Goal: Obtain resource: Obtain resource

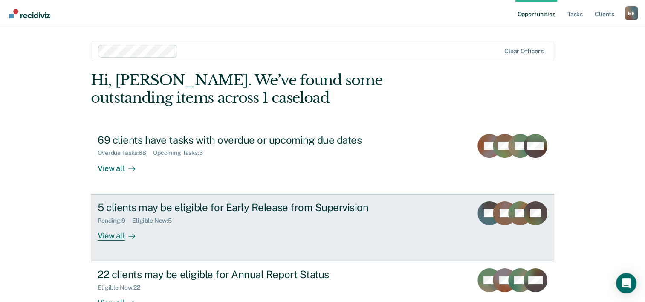
click at [254, 208] on div "5 clients may be eligible for Early Release from Supervision" at bounding box center [247, 207] width 299 height 12
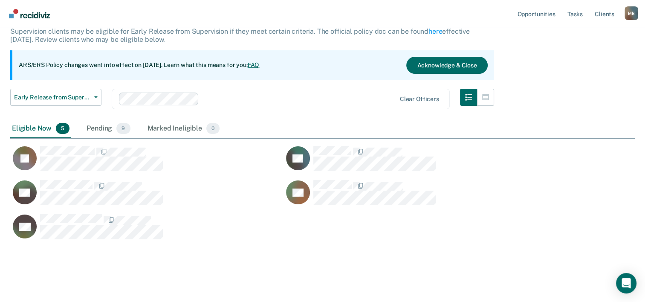
scroll to position [62, 0]
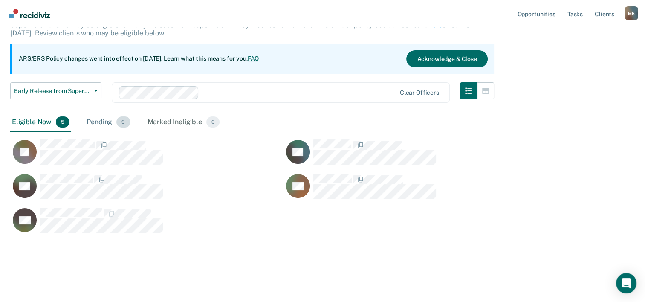
click at [102, 122] on div "Pending 9" at bounding box center [108, 122] width 47 height 19
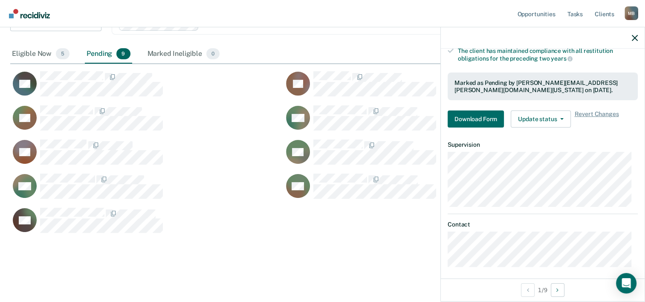
scroll to position [198, 0]
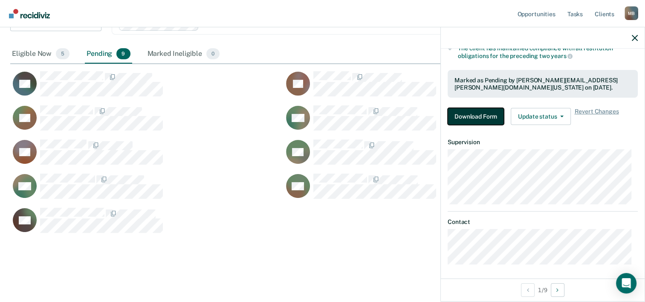
click at [469, 114] on button "Download Form" at bounding box center [475, 116] width 56 height 17
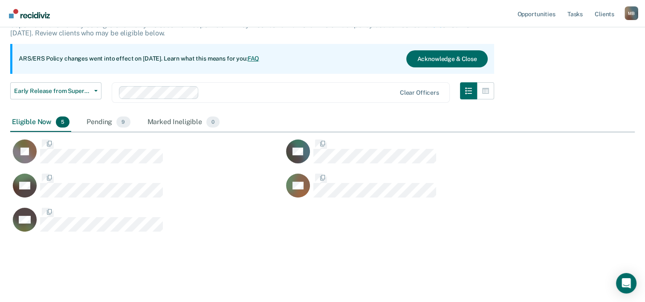
scroll to position [234, 617]
click at [108, 121] on div "Pending 9" at bounding box center [108, 122] width 47 height 19
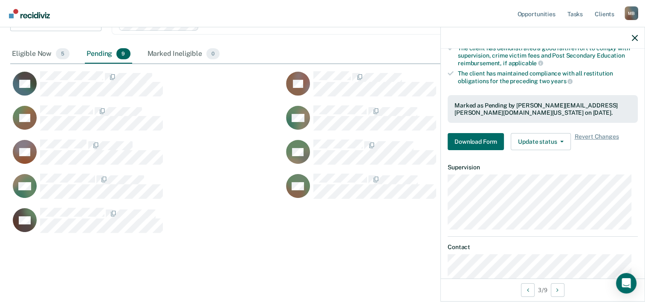
scroll to position [198, 0]
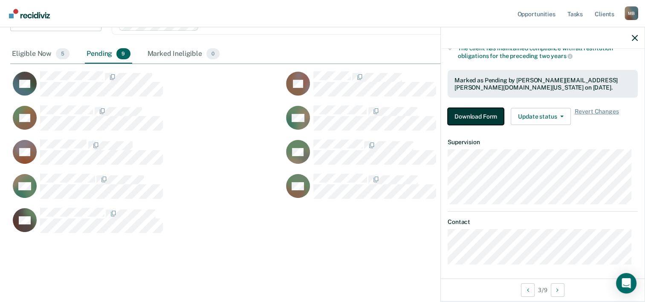
click at [475, 112] on button "Download Form" at bounding box center [475, 116] width 56 height 17
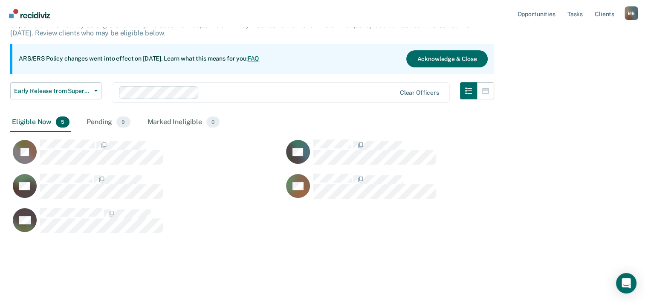
scroll to position [234, 617]
click at [104, 121] on div "Pending 9" at bounding box center [108, 122] width 47 height 19
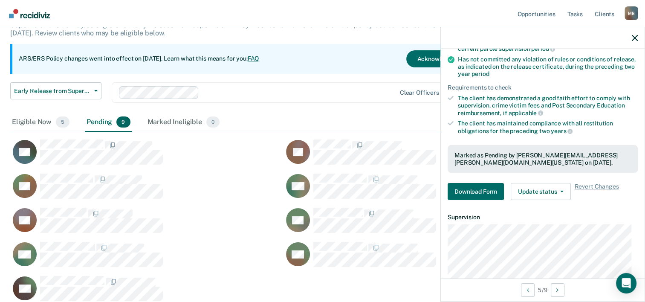
scroll to position [170, 0]
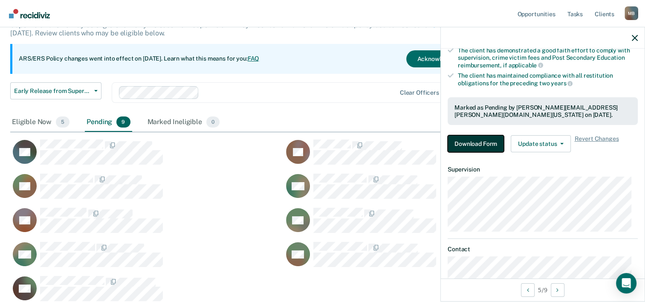
click at [461, 141] on button "Download Form" at bounding box center [475, 143] width 56 height 17
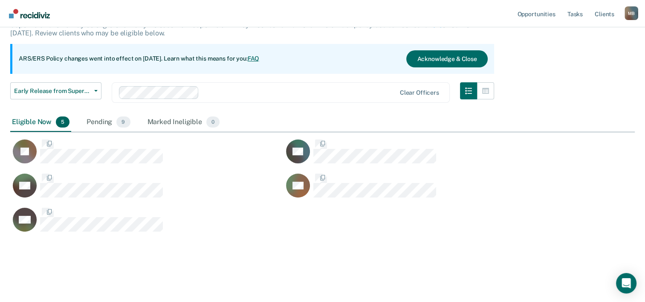
scroll to position [234, 617]
click at [99, 119] on div "Pending 9" at bounding box center [108, 122] width 47 height 19
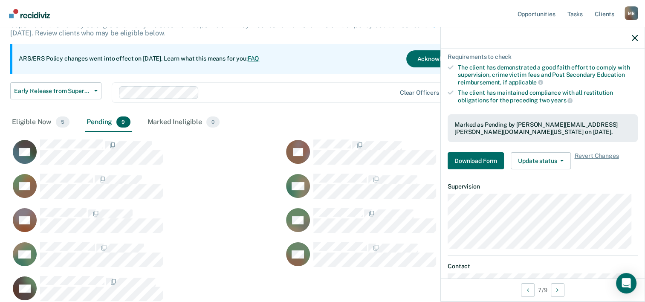
scroll to position [170, 0]
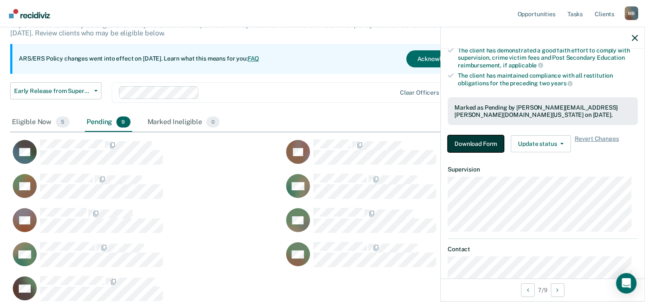
click at [482, 143] on button "Download Form" at bounding box center [475, 143] width 56 height 17
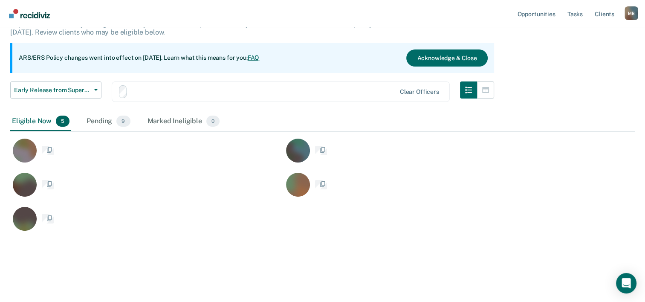
scroll to position [62, 0]
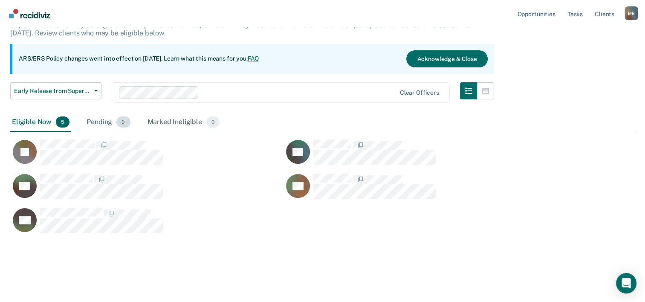
click at [104, 119] on div "Pending 9" at bounding box center [108, 122] width 47 height 19
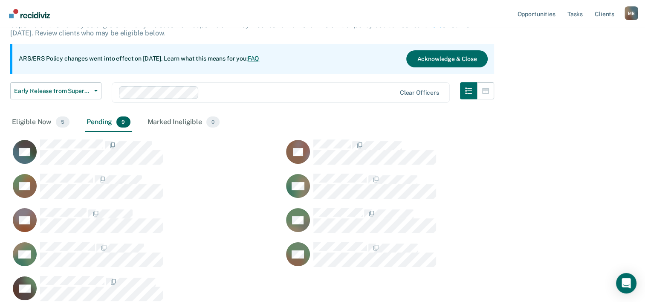
scroll to position [7, 7]
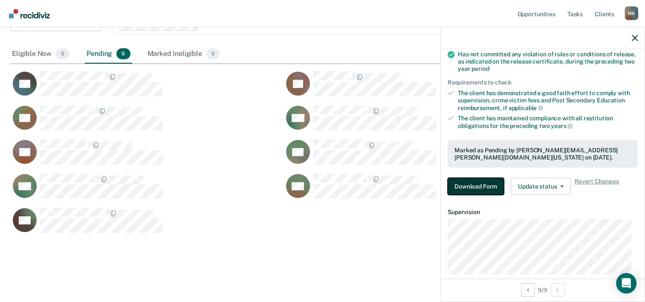
click at [455, 185] on button "Download Form" at bounding box center [475, 186] width 56 height 17
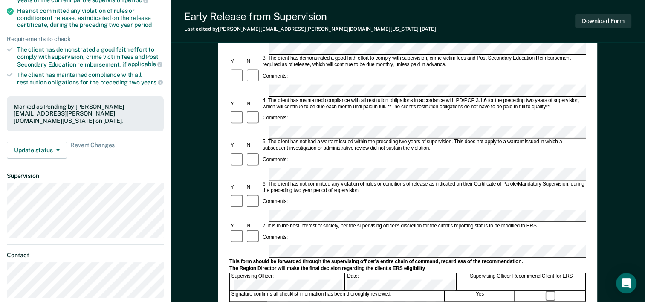
scroll to position [170, 0]
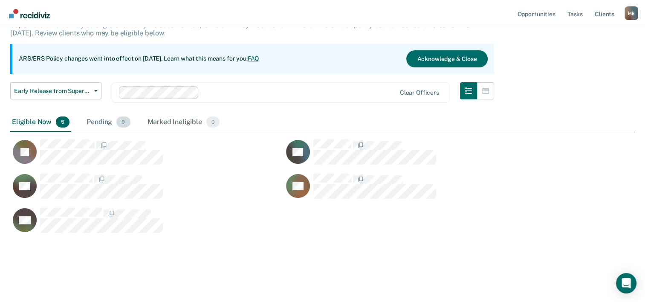
click at [95, 121] on div "Pending 9" at bounding box center [108, 122] width 47 height 19
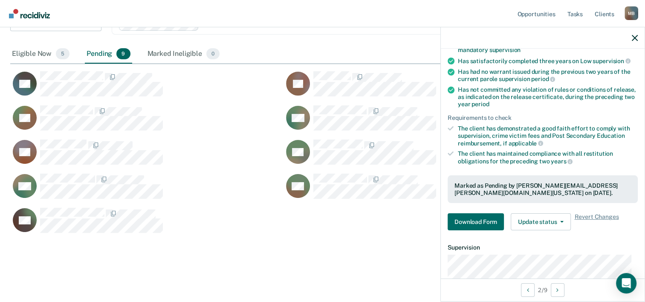
scroll to position [170, 0]
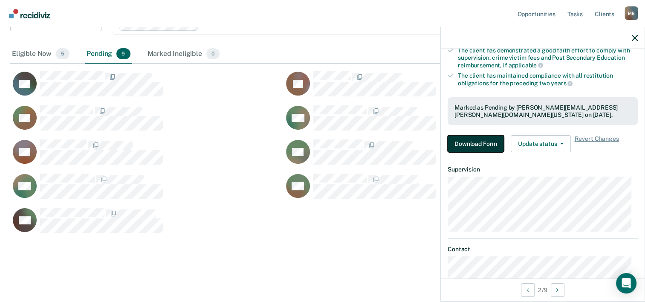
click at [475, 140] on button "Download Form" at bounding box center [475, 143] width 56 height 17
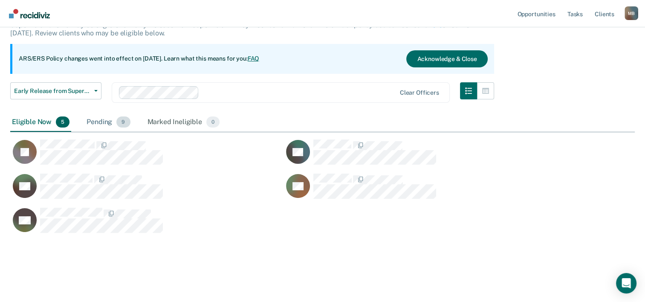
click at [100, 122] on div "Pending 9" at bounding box center [108, 122] width 47 height 19
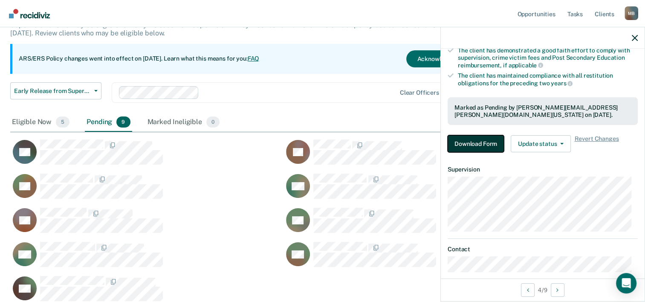
click at [476, 142] on button "Download Form" at bounding box center [475, 143] width 56 height 17
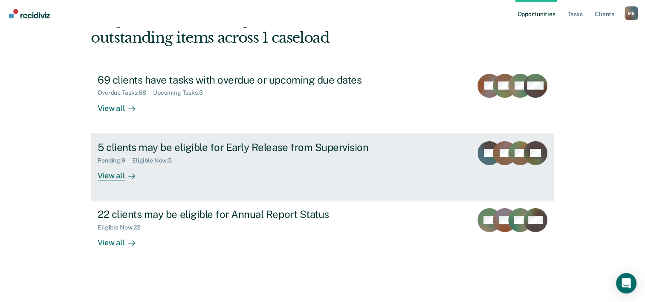
click at [107, 159] on div "Pending : 9" at bounding box center [115, 160] width 35 height 7
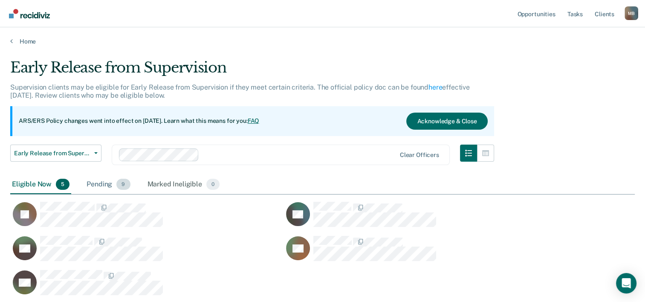
click at [102, 184] on div "Pending 9" at bounding box center [108, 184] width 47 height 19
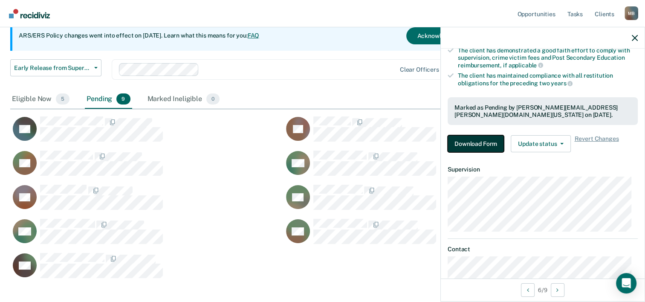
click at [474, 141] on button "Download Form" at bounding box center [475, 143] width 56 height 17
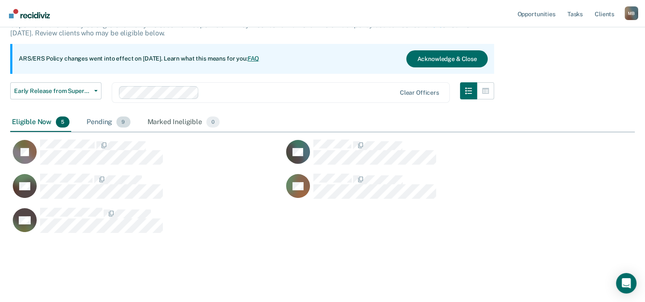
click at [103, 118] on div "Pending 9" at bounding box center [108, 122] width 47 height 19
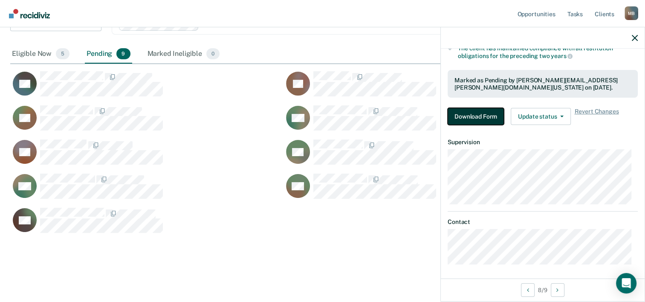
click at [474, 113] on button "Download Form" at bounding box center [475, 116] width 56 height 17
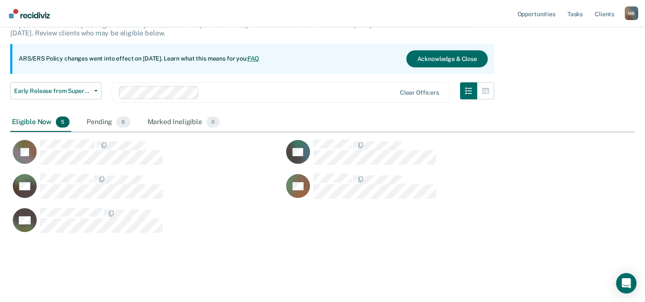
click at [32, 121] on div "Eligible Now 5" at bounding box center [40, 122] width 61 height 19
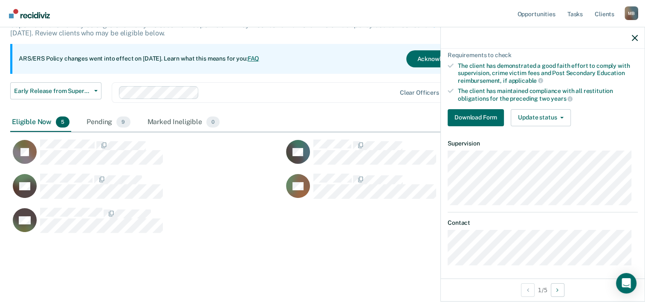
scroll to position [156, 0]
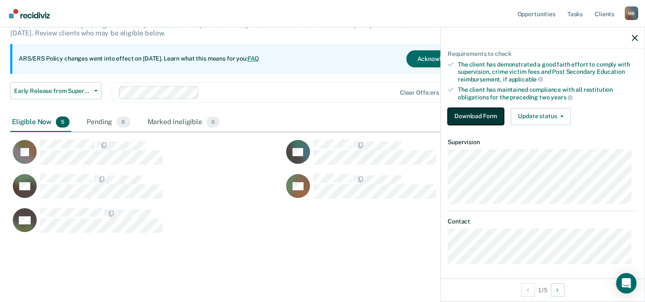
click at [481, 114] on button "Download Form" at bounding box center [475, 116] width 56 height 17
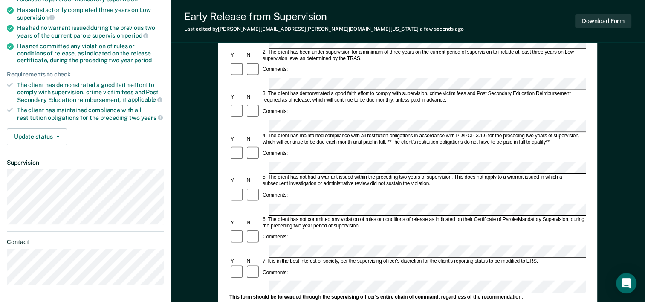
scroll to position [128, 0]
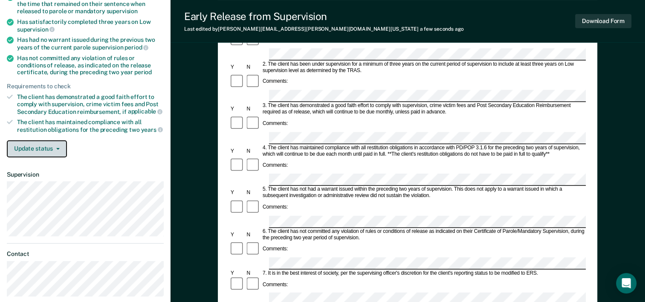
click at [60, 146] on button "Update status" at bounding box center [37, 148] width 60 height 17
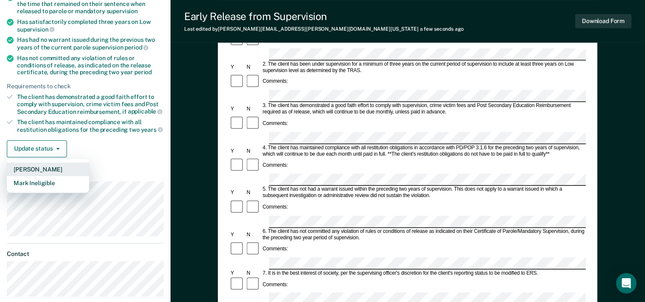
click at [49, 167] on button "Mark Pending" at bounding box center [48, 169] width 82 height 14
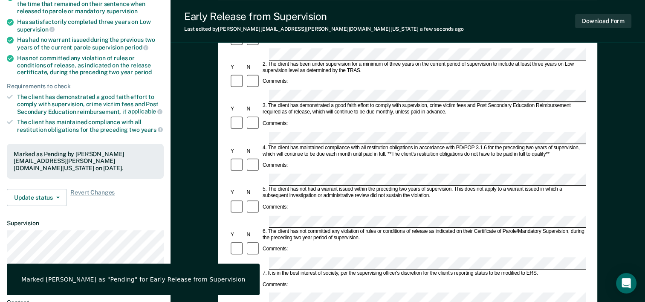
click at [179, 151] on div "Early Release from Supervision (ERS) Checklist, Recommendation, and Determinati…" at bounding box center [407, 214] width 474 height 579
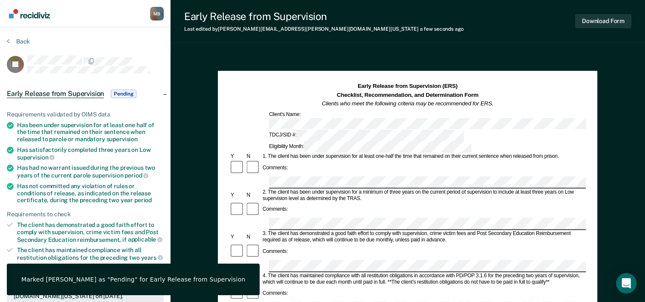
scroll to position [0, 0]
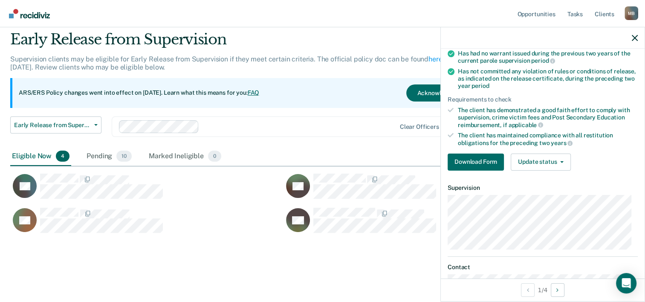
scroll to position [128, 0]
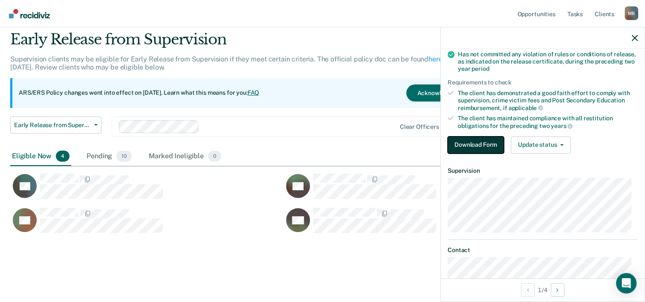
click at [479, 142] on button "Download Form" at bounding box center [475, 144] width 56 height 17
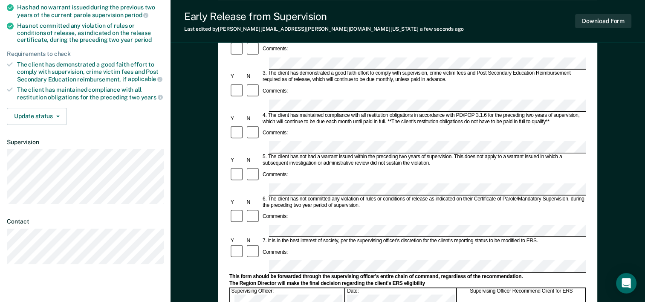
scroll to position [159, 0]
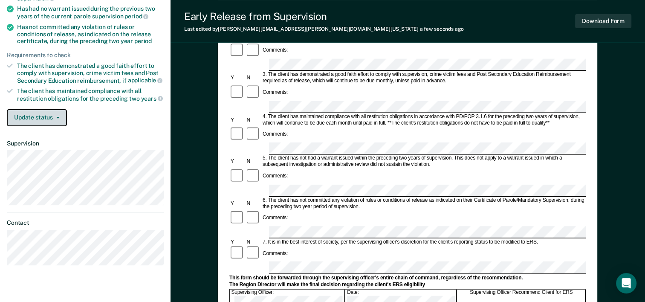
click at [52, 112] on button "Update status" at bounding box center [37, 117] width 60 height 17
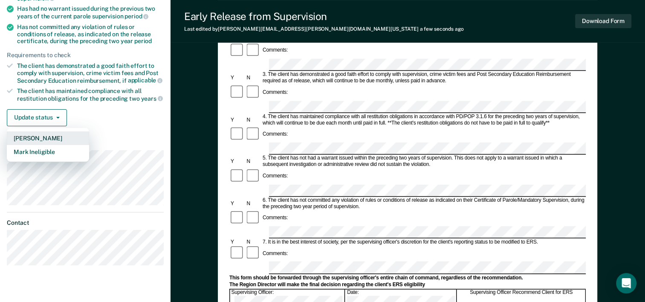
click at [46, 135] on button "Mark Pending" at bounding box center [48, 138] width 82 height 14
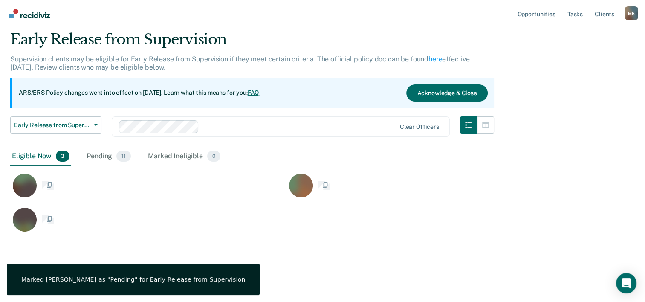
scroll to position [200, 617]
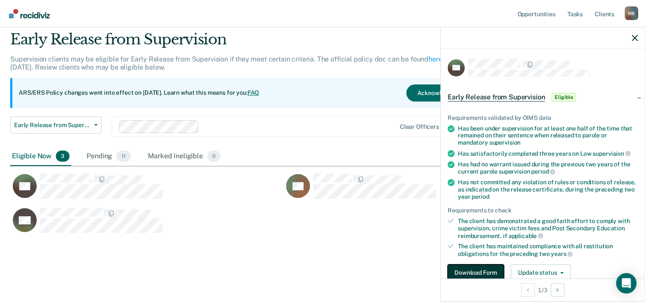
click at [458, 272] on button "Download Form" at bounding box center [475, 272] width 56 height 17
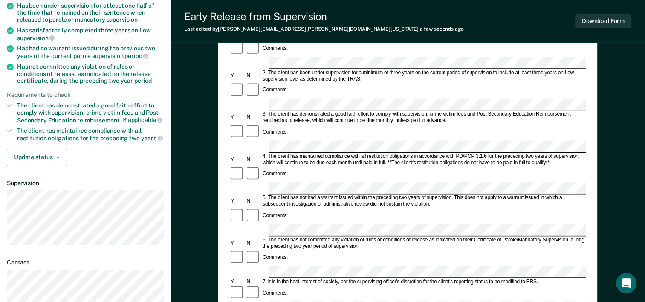
scroll to position [116, 0]
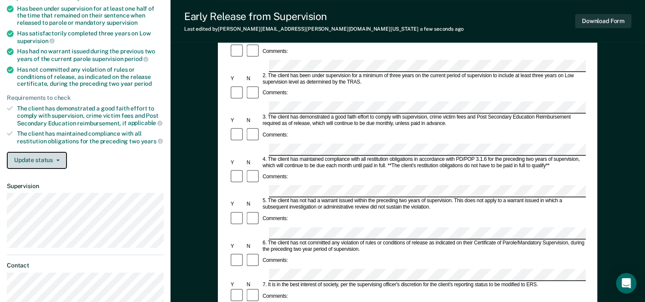
click at [56, 159] on icon "button" at bounding box center [57, 160] width 3 height 2
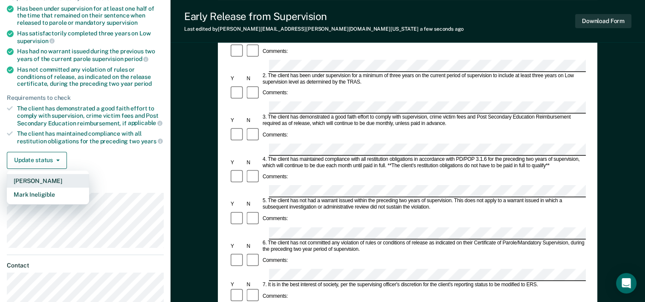
click at [56, 175] on button "Mark Pending" at bounding box center [48, 181] width 82 height 14
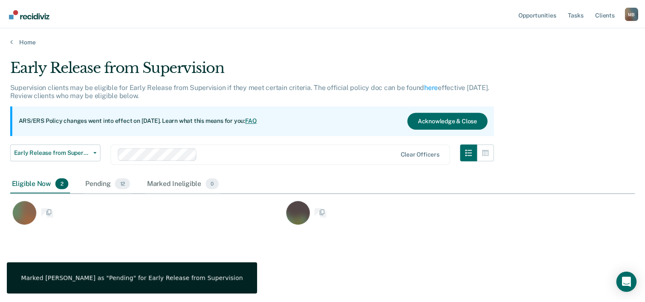
scroll to position [172, 624]
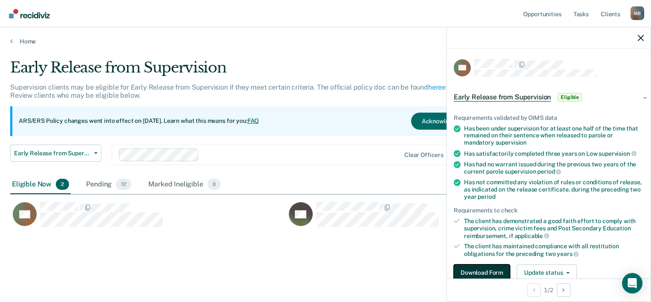
click at [497, 271] on button "Download Form" at bounding box center [482, 272] width 56 height 17
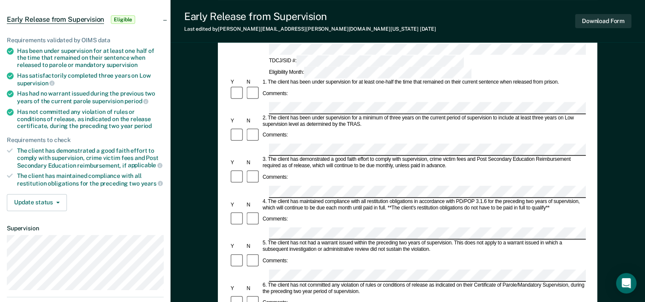
scroll to position [43, 0]
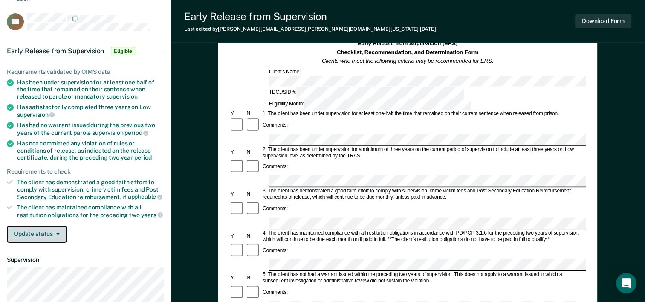
click at [59, 233] on icon "button" at bounding box center [57, 234] width 3 height 2
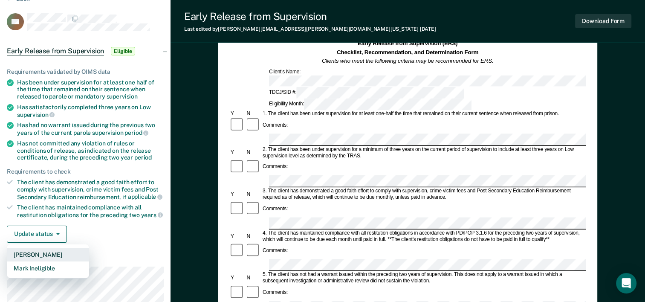
click at [57, 251] on button "Mark Pending" at bounding box center [48, 255] width 82 height 14
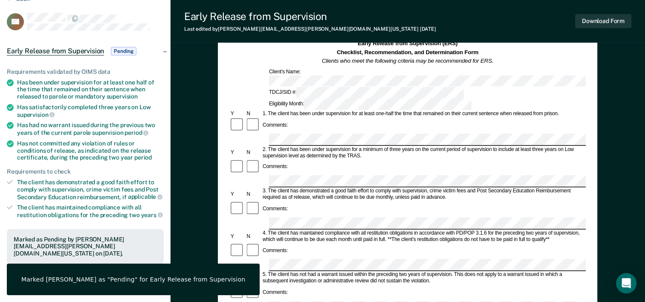
click at [195, 238] on div "Early Release from Supervision (ERS) Checklist, Recommendation, and Determinati…" at bounding box center [407, 299] width 474 height 579
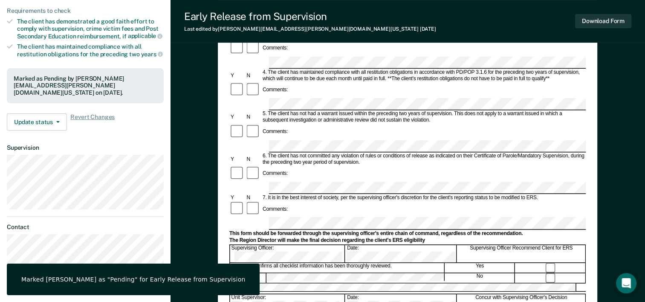
scroll to position [202, 0]
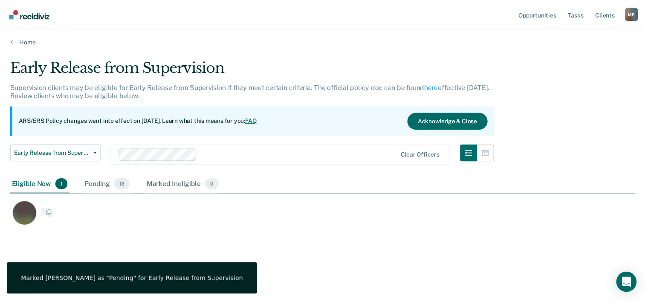
scroll to position [172, 624]
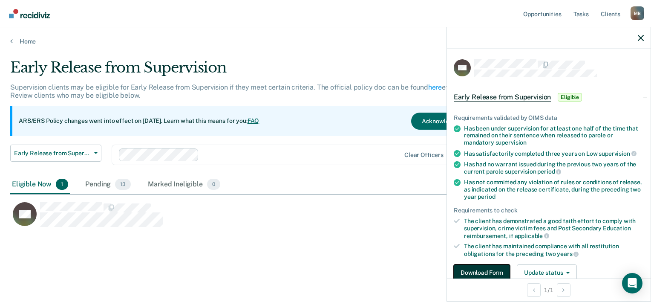
click at [475, 269] on button "Download Form" at bounding box center [482, 272] width 56 height 17
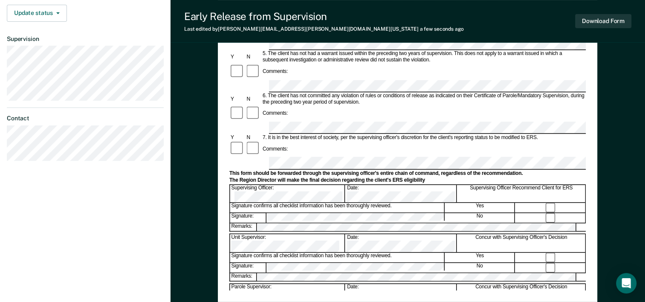
scroll to position [116, 0]
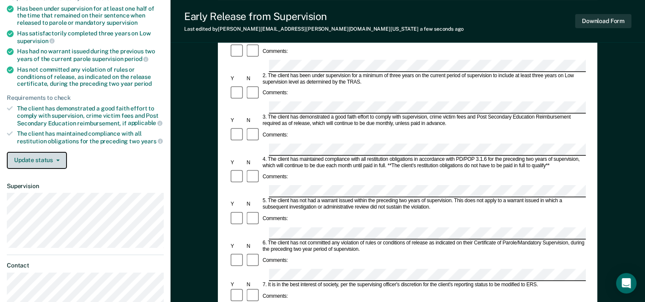
click at [49, 157] on button "Update status" at bounding box center [37, 160] width 60 height 17
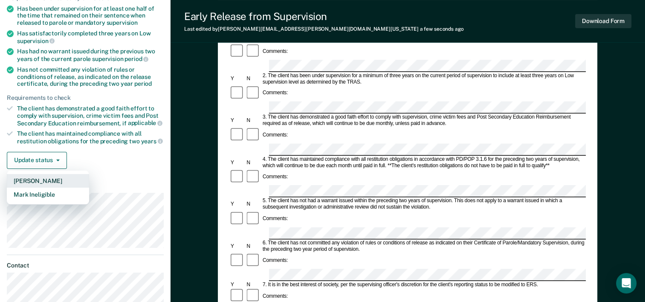
click at [48, 174] on button "Mark Pending" at bounding box center [48, 181] width 82 height 14
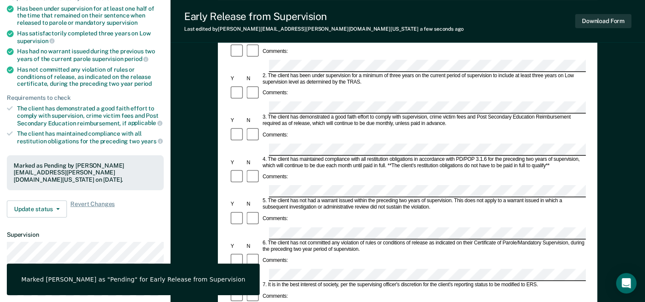
click at [169, 190] on div "Requirements validated by OIMS data Has been under supervision for at least one…" at bounding box center [85, 102] width 170 height 243
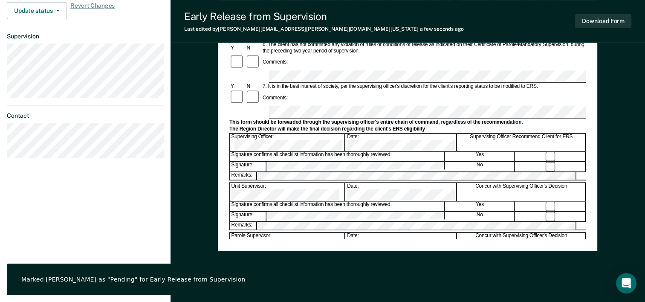
scroll to position [329, 0]
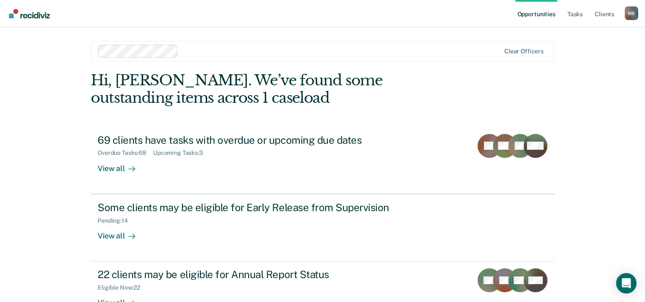
scroll to position [60, 0]
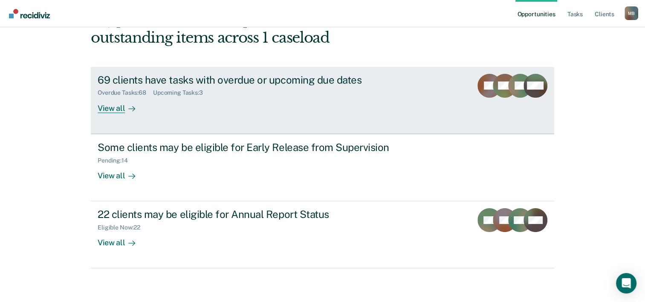
click at [118, 106] on div "View all" at bounding box center [122, 104] width 48 height 17
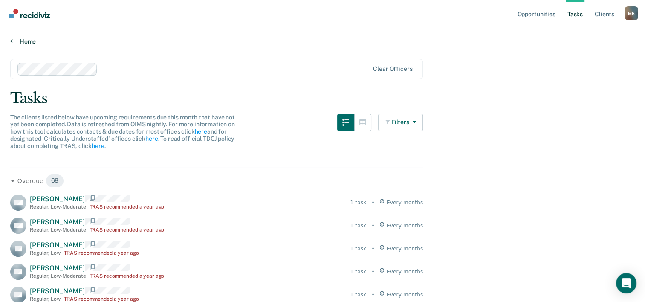
click at [22, 40] on link "Home" at bounding box center [322, 41] width 624 height 8
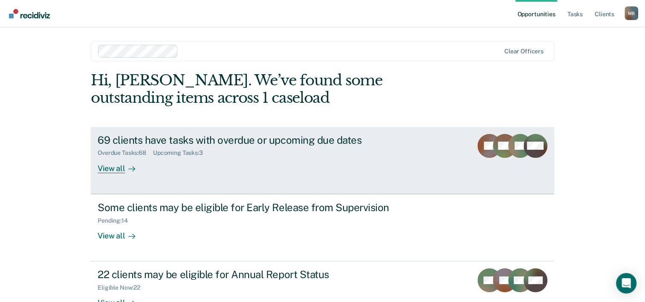
click at [131, 139] on div "69 clients have tasks with overdue or upcoming due dates" at bounding box center [247, 140] width 299 height 12
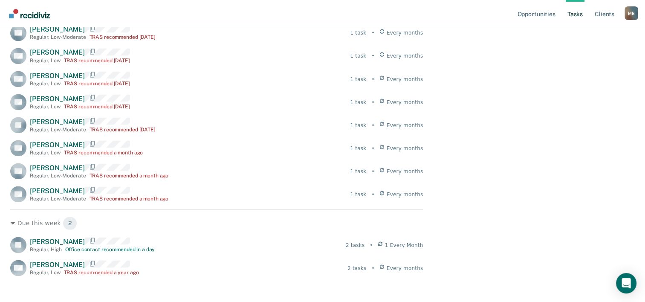
scroll to position [1576, 0]
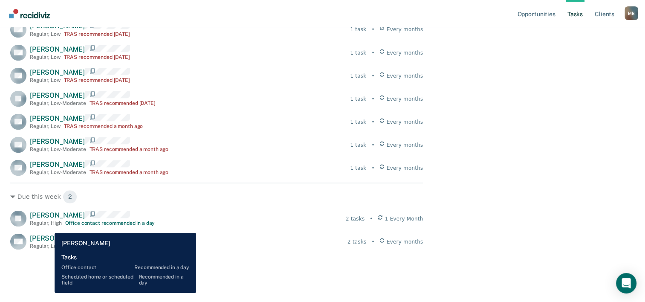
click at [48, 219] on span "Jace Brasher" at bounding box center [57, 214] width 55 height 8
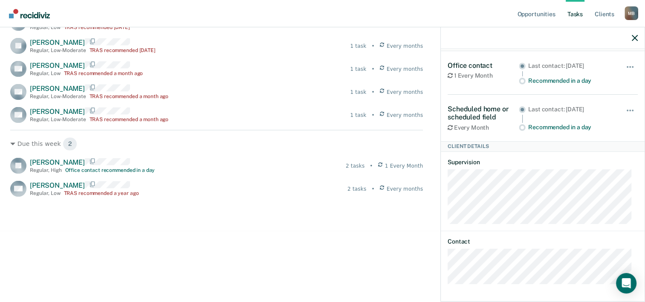
scroll to position [1640, 0]
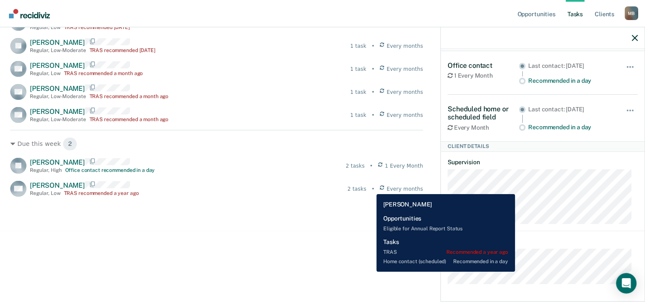
click at [366, 187] on div "2 tasks" at bounding box center [356, 189] width 19 height 8
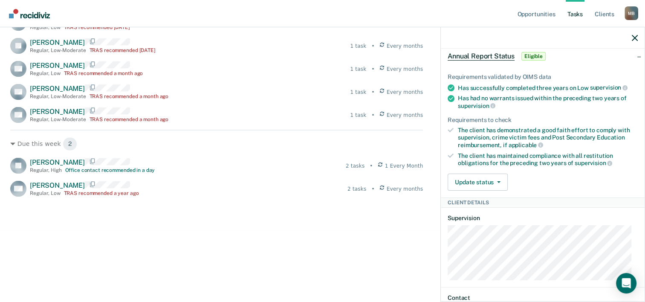
scroll to position [0, 0]
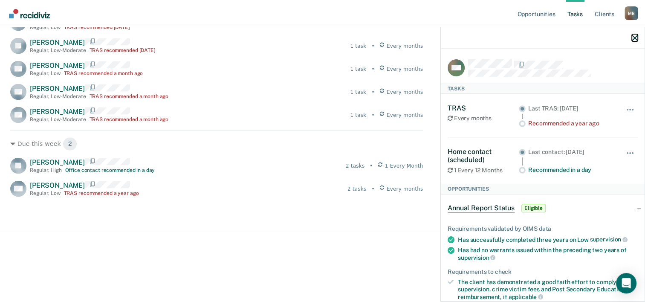
click at [634, 36] on icon "button" at bounding box center [634, 38] width 6 height 6
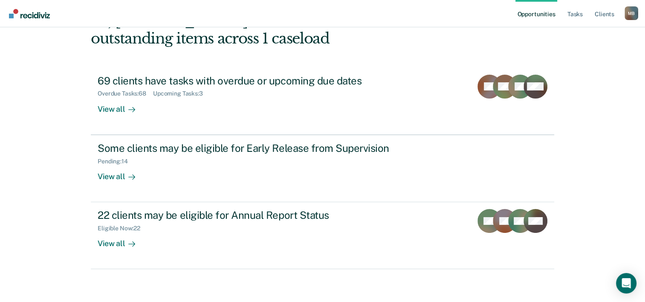
scroll to position [60, 0]
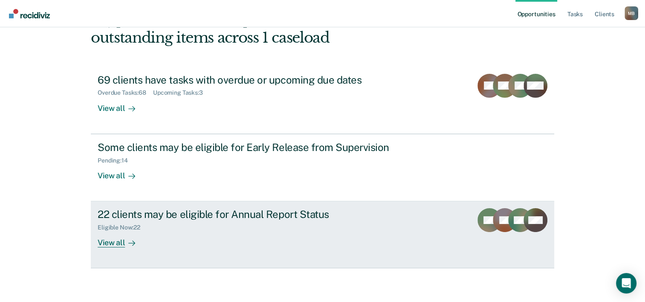
click at [112, 242] on div "View all" at bounding box center [122, 239] width 48 height 17
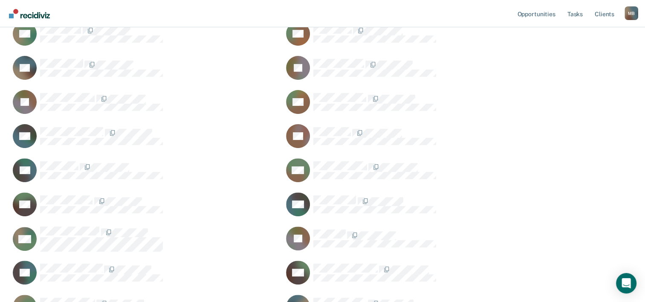
scroll to position [335, 0]
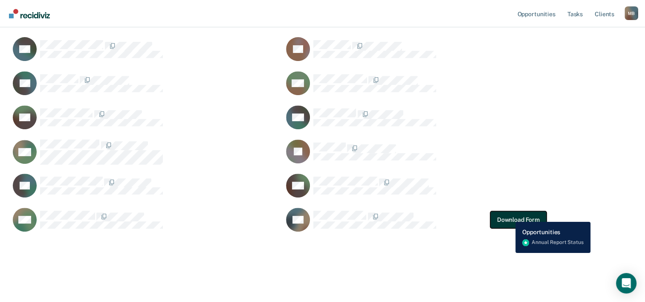
click at [509, 215] on button "Download Form" at bounding box center [518, 219] width 56 height 17
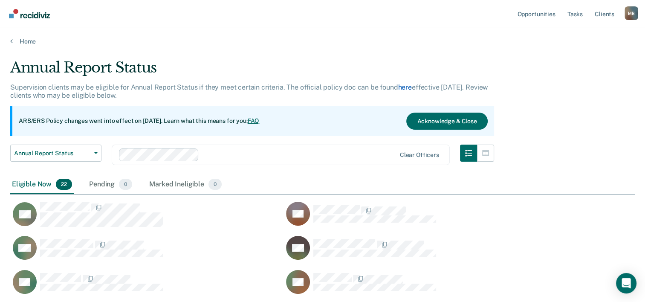
click at [400, 87] on link "here" at bounding box center [405, 87] width 14 height 8
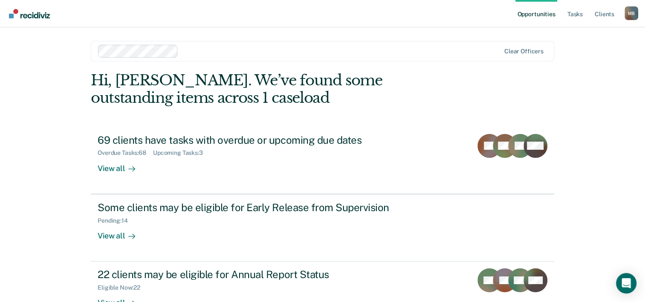
scroll to position [26, 0]
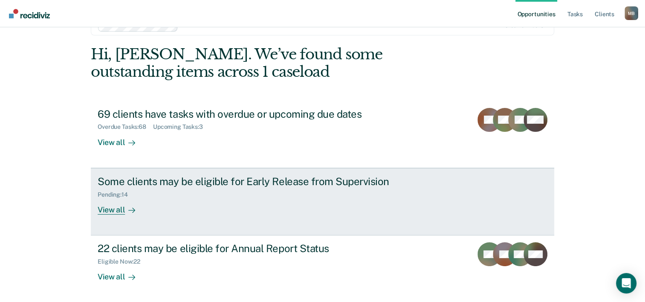
click at [112, 211] on div "View all" at bounding box center [122, 206] width 48 height 17
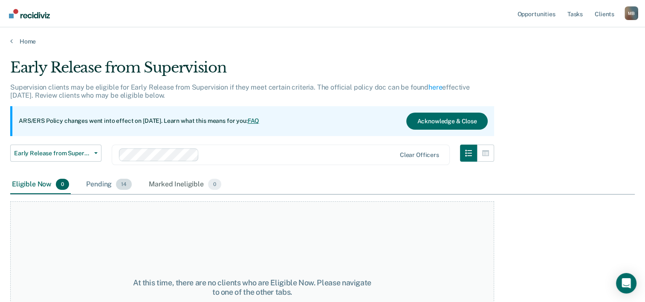
click at [98, 184] on div "Pending 14" at bounding box center [108, 184] width 49 height 19
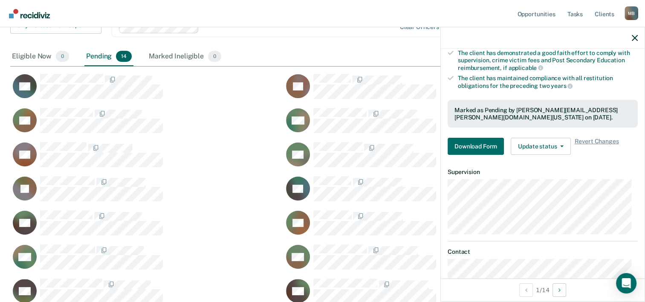
scroll to position [170, 0]
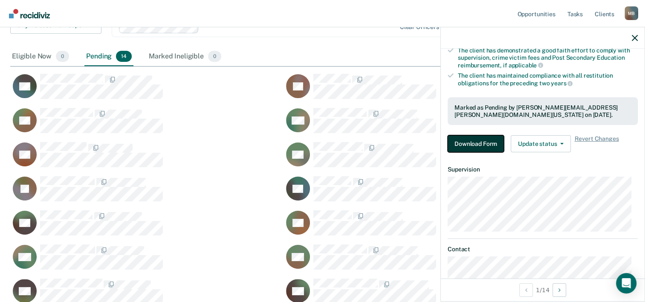
click at [467, 139] on button "Download Form" at bounding box center [475, 143] width 56 height 17
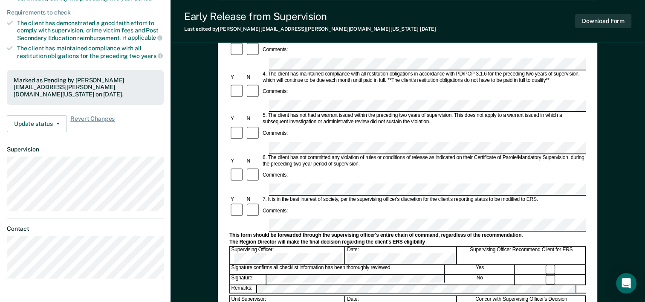
scroll to position [202, 0]
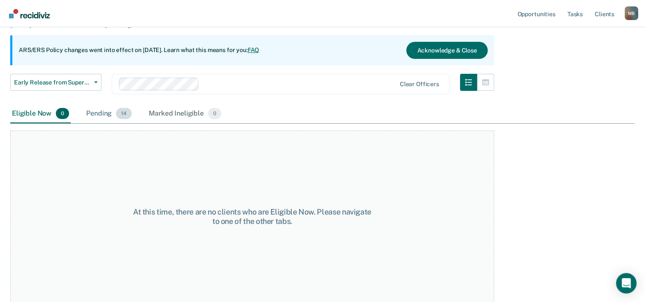
click at [98, 112] on div "Pending 14" at bounding box center [108, 113] width 49 height 19
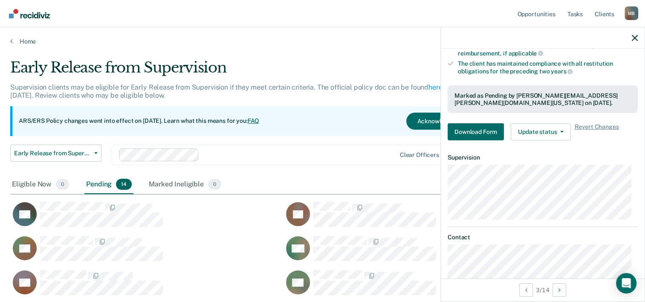
scroll to position [198, 0]
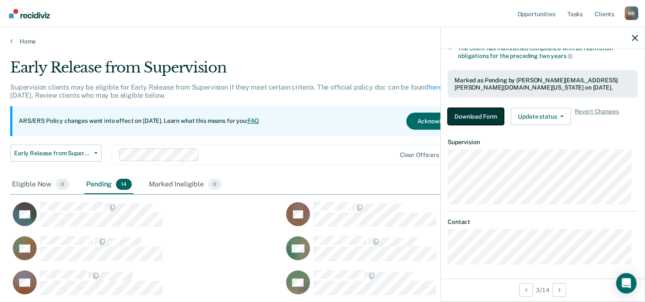
click at [492, 112] on button "Download Form" at bounding box center [475, 116] width 56 height 17
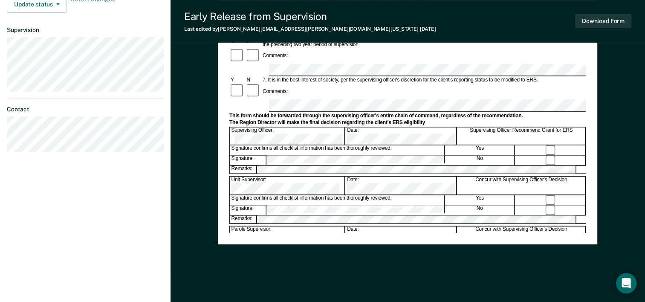
scroll to position [329, 0]
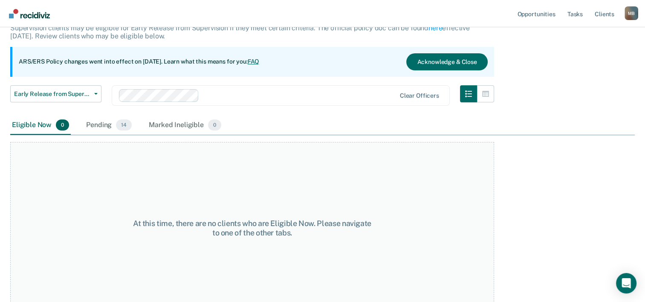
scroll to position [71, 0]
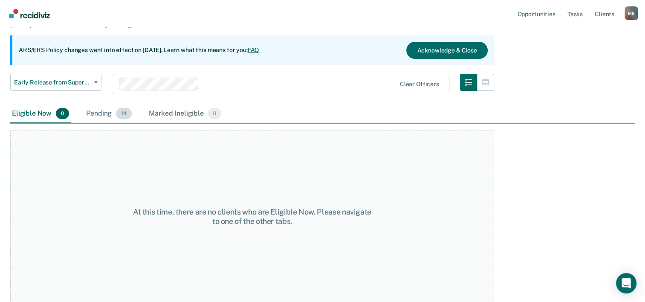
click at [102, 114] on div "Pending 14" at bounding box center [108, 113] width 49 height 19
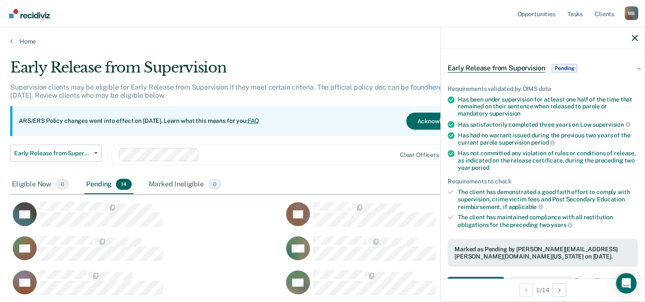
scroll to position [43, 0]
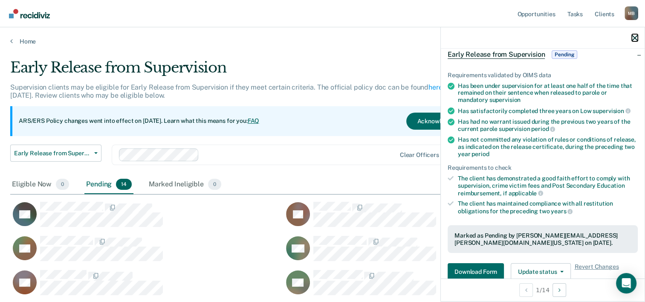
click at [636, 36] on icon "button" at bounding box center [634, 38] width 6 height 6
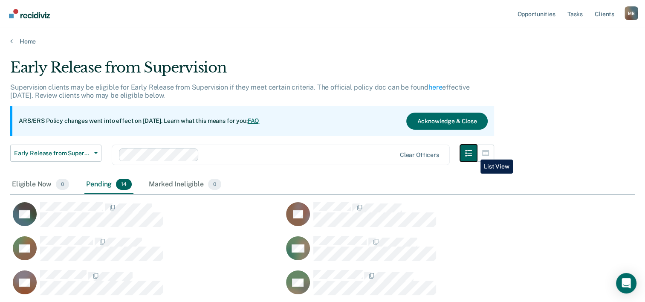
click at [472, 153] on icon "button" at bounding box center [468, 153] width 7 height 7
click at [92, 183] on div "Pending 14" at bounding box center [108, 184] width 49 height 19
click at [95, 182] on div "Pending 14" at bounding box center [108, 184] width 49 height 19
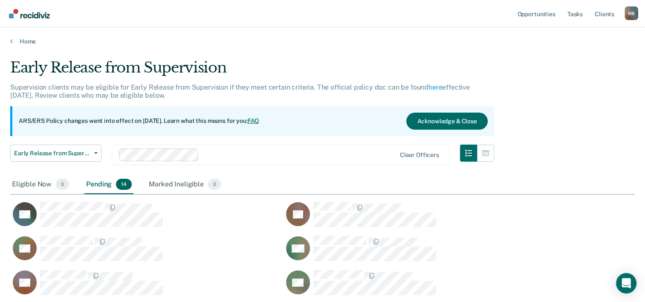
click at [95, 182] on div "Pending 14" at bounding box center [108, 184] width 49 height 19
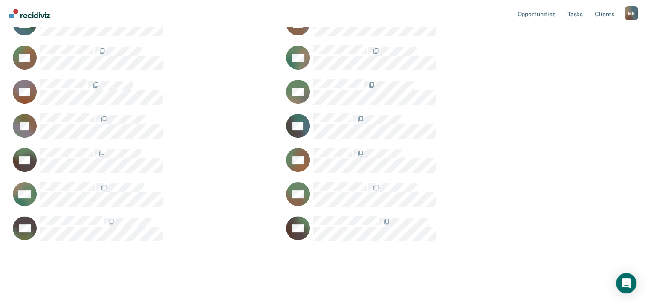
scroll to position [199, 0]
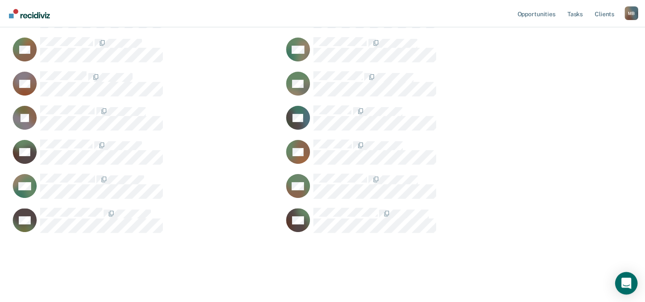
click at [624, 283] on icon "Open Intercom Messenger" at bounding box center [626, 282] width 10 height 11
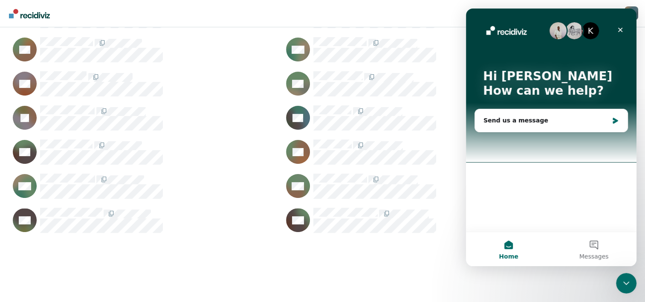
scroll to position [0, 0]
click at [622, 27] on icon "Close" at bounding box center [619, 29] width 7 height 7
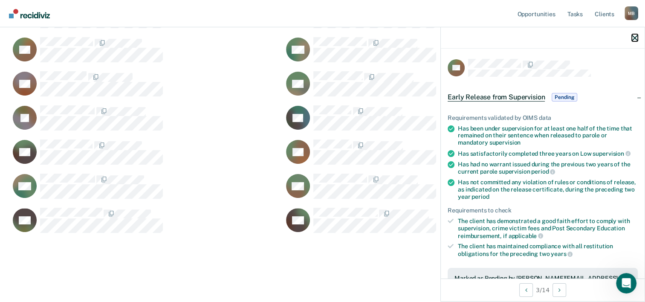
click at [632, 37] on icon "button" at bounding box center [634, 38] width 6 height 6
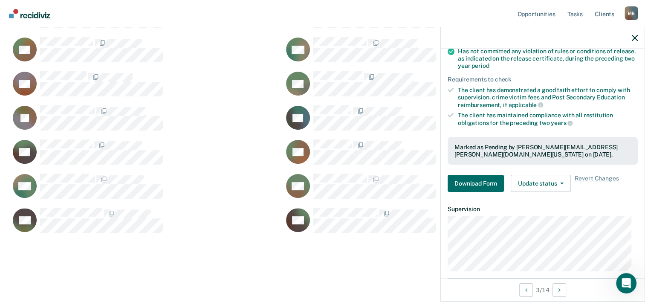
scroll to position [113, 0]
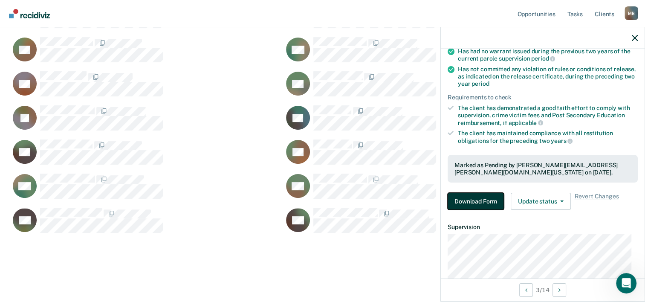
click at [477, 194] on button "Download Form" at bounding box center [475, 201] width 56 height 17
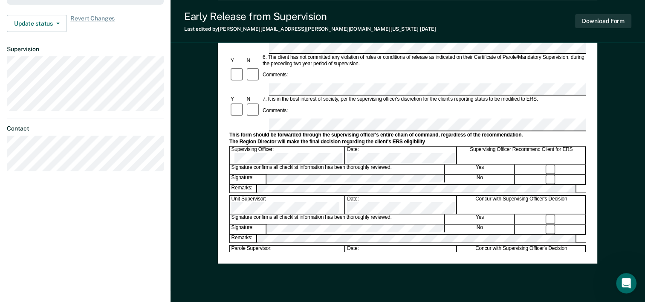
scroll to position [287, 0]
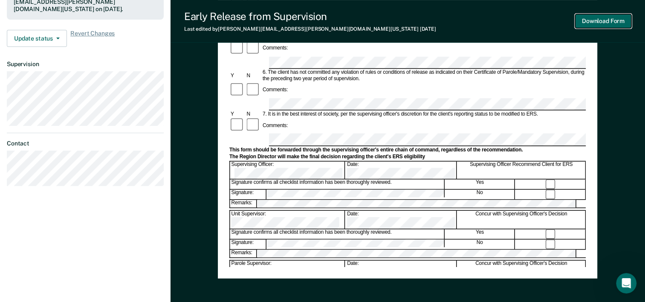
click at [605, 21] on button "Download Form" at bounding box center [603, 21] width 56 height 14
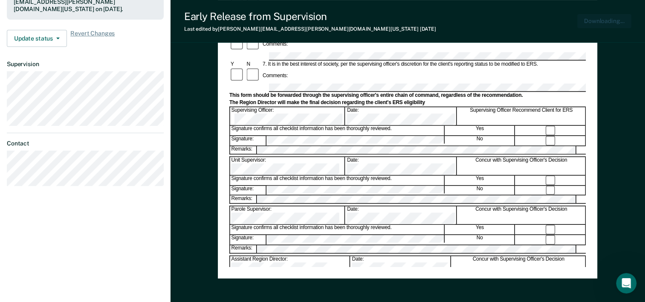
scroll to position [0, 0]
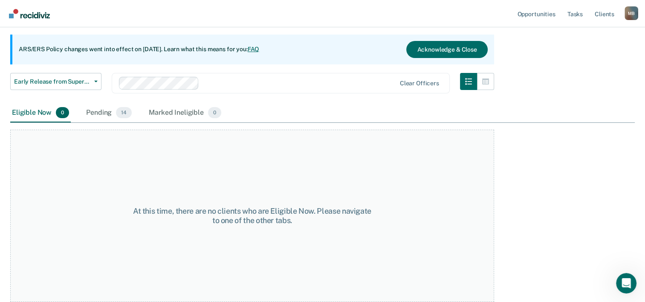
scroll to position [71, 0]
click at [102, 114] on div "Pending 14" at bounding box center [108, 113] width 49 height 19
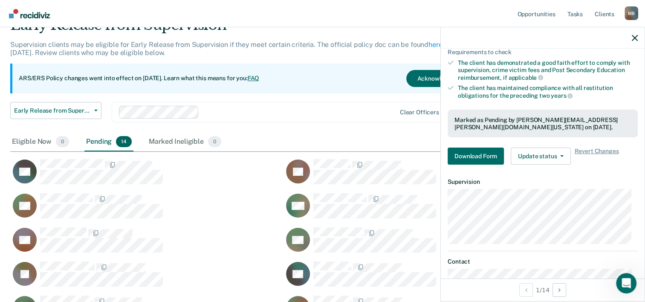
scroll to position [198, 0]
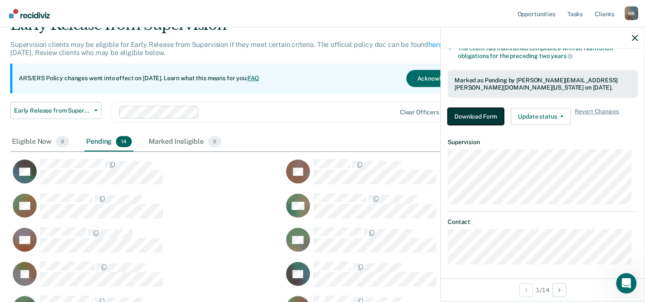
click at [484, 115] on button "Download Form" at bounding box center [475, 116] width 56 height 17
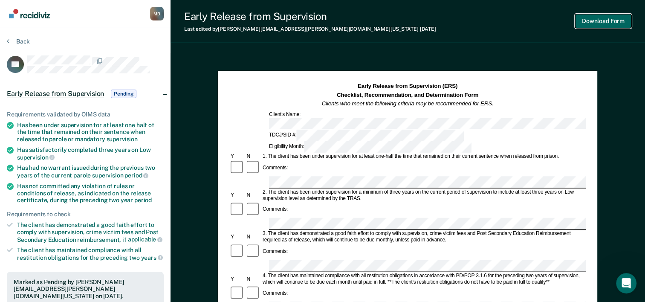
click at [598, 20] on button "Download Form" at bounding box center [603, 21] width 56 height 14
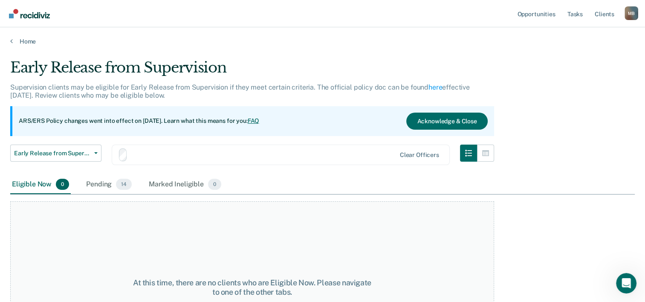
scroll to position [43, 0]
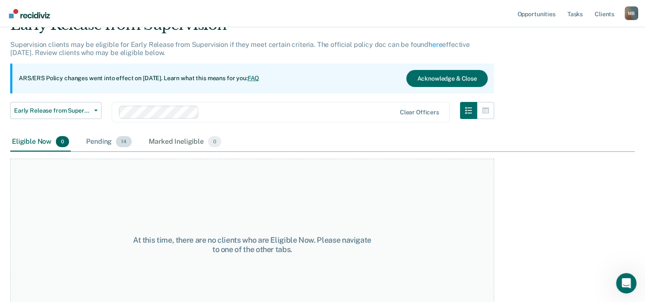
click at [97, 141] on div "Pending 14" at bounding box center [108, 141] width 49 height 19
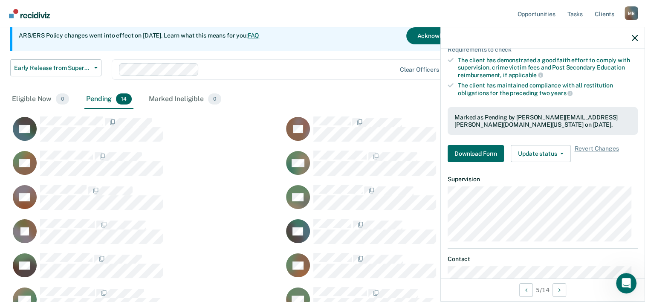
scroll to position [170, 0]
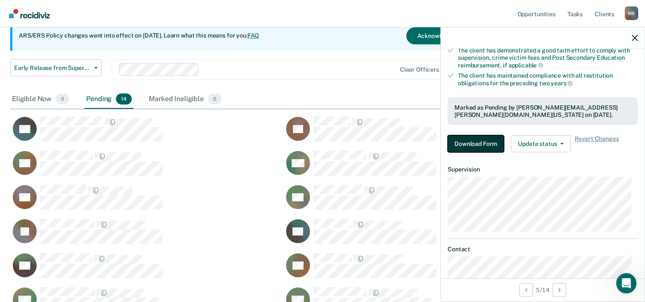
click at [469, 140] on button "Download Form" at bounding box center [475, 143] width 56 height 17
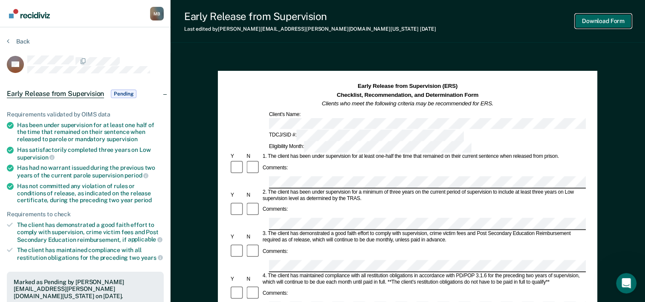
click at [605, 20] on button "Download Form" at bounding box center [603, 21] width 56 height 14
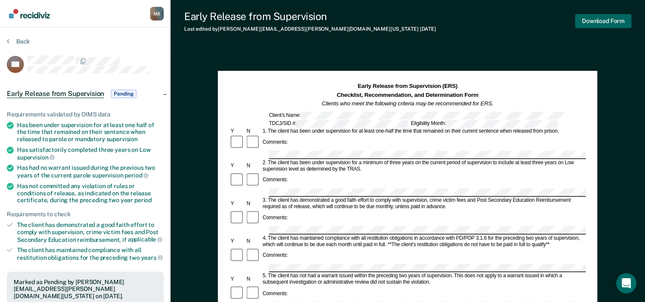
scroll to position [71, 0]
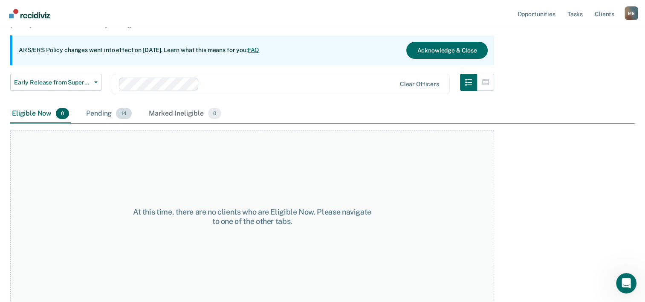
click at [92, 115] on div "Pending 14" at bounding box center [108, 113] width 49 height 19
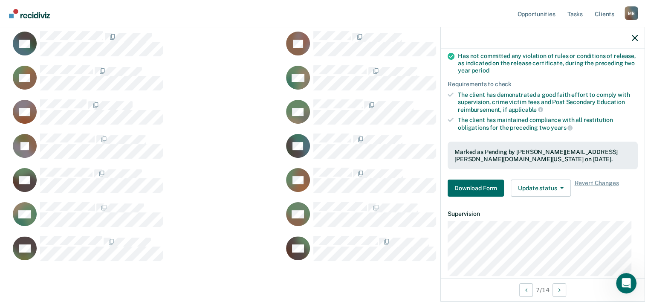
scroll to position [128, 0]
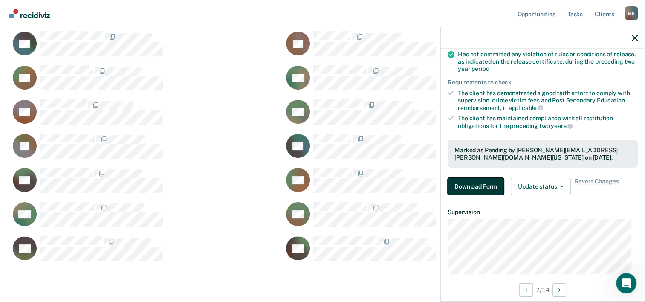
click at [490, 185] on button "Download Form" at bounding box center [475, 186] width 56 height 17
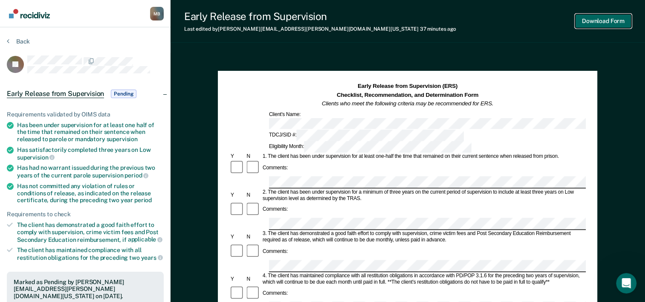
click at [597, 20] on button "Download Form" at bounding box center [603, 21] width 56 height 14
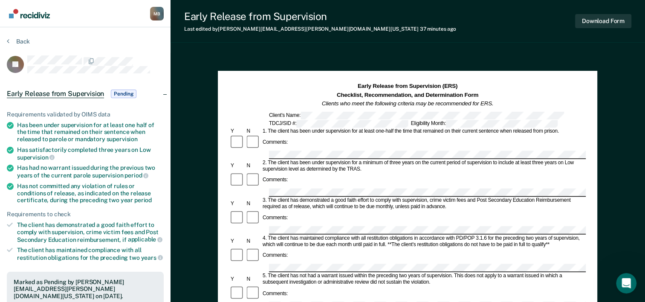
scroll to position [71, 0]
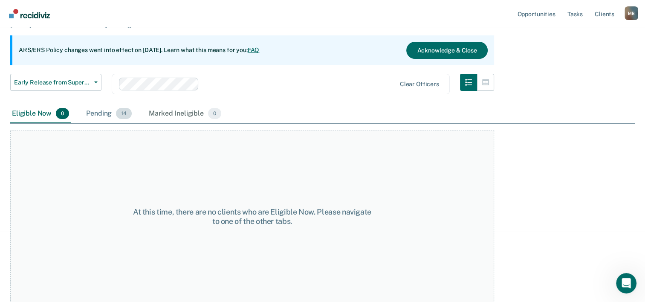
click at [98, 112] on div "Pending 14" at bounding box center [108, 113] width 49 height 19
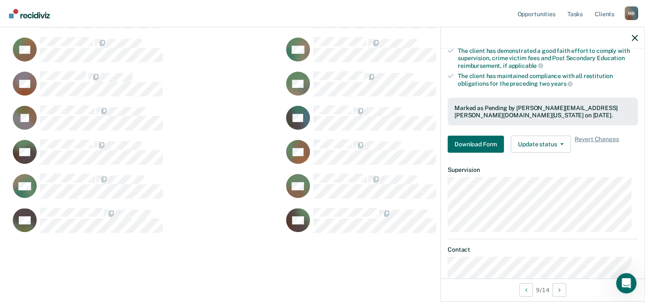
scroll to position [170, 0]
click at [459, 141] on button "Download Form" at bounding box center [475, 143] width 56 height 17
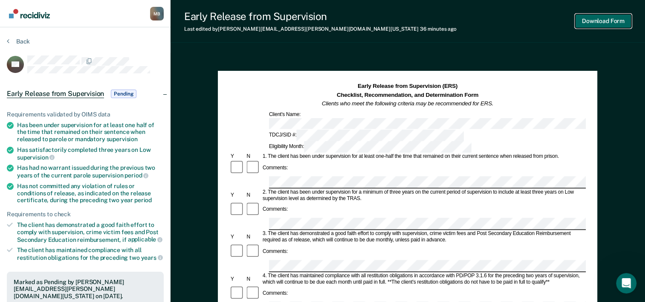
click at [605, 20] on button "Download Form" at bounding box center [603, 21] width 56 height 14
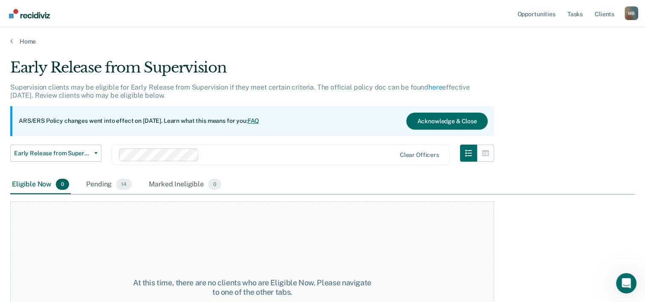
scroll to position [71, 0]
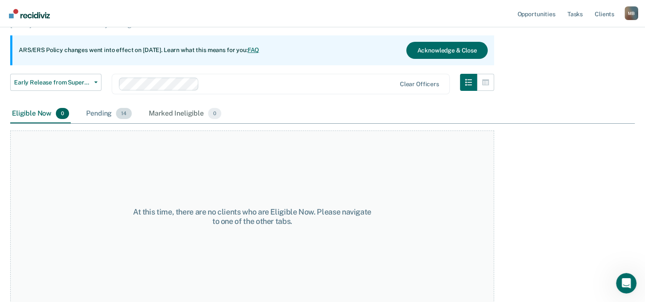
click at [94, 110] on div "Pending 14" at bounding box center [108, 113] width 49 height 19
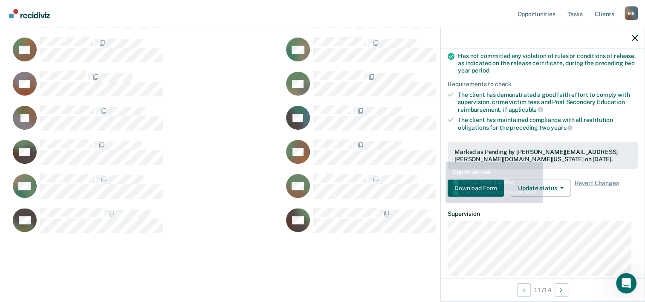
scroll to position [128, 0]
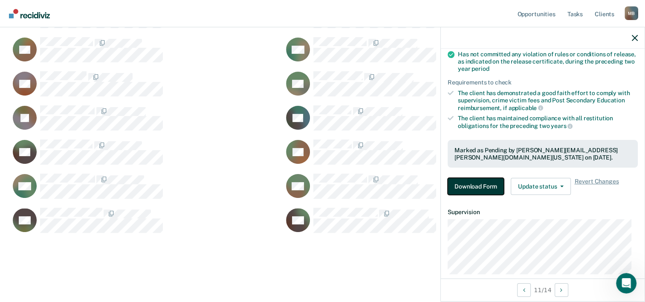
click at [457, 182] on button "Download Form" at bounding box center [475, 186] width 56 height 17
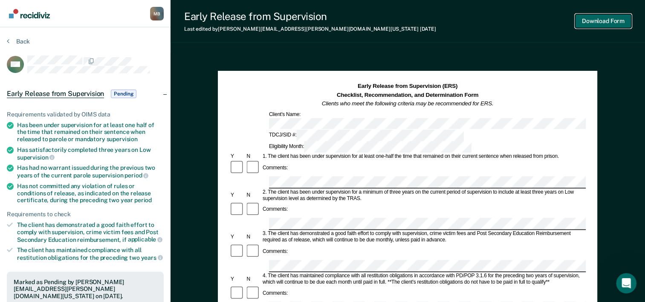
click at [598, 17] on button "Download Form" at bounding box center [603, 21] width 56 height 14
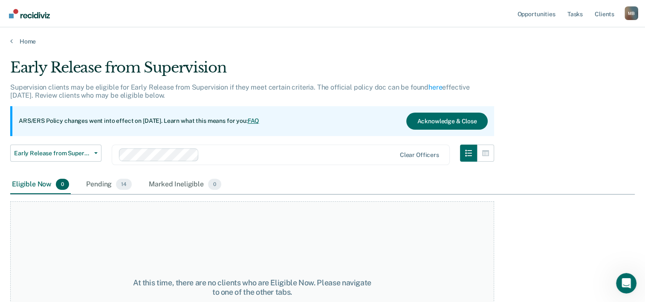
scroll to position [71, 0]
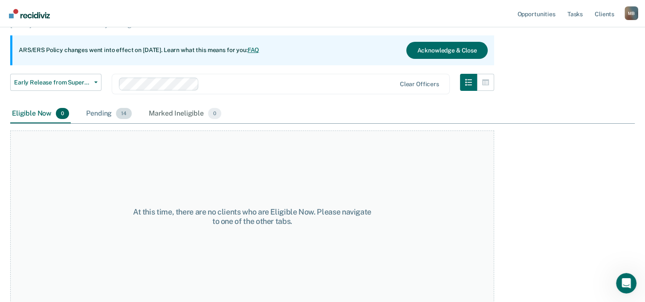
click at [106, 112] on div "Pending 14" at bounding box center [108, 113] width 49 height 19
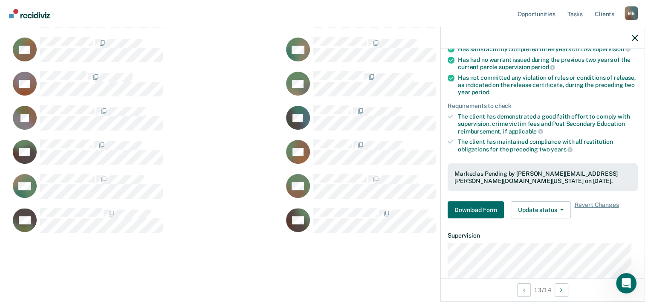
scroll to position [128, 0]
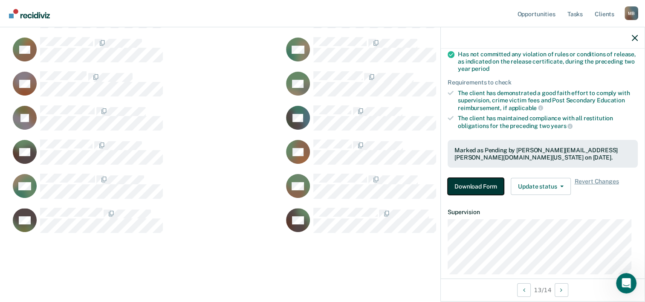
click at [469, 184] on button "Download Form" at bounding box center [475, 186] width 56 height 17
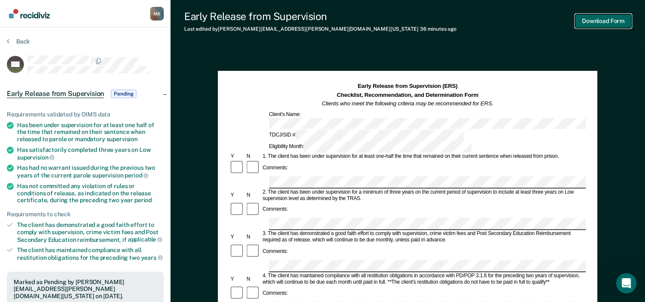
click at [602, 23] on button "Download Form" at bounding box center [603, 21] width 56 height 14
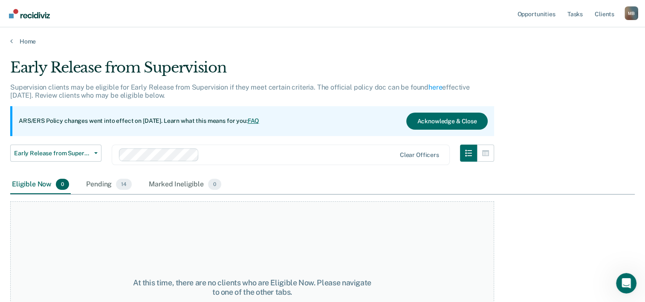
scroll to position [71, 0]
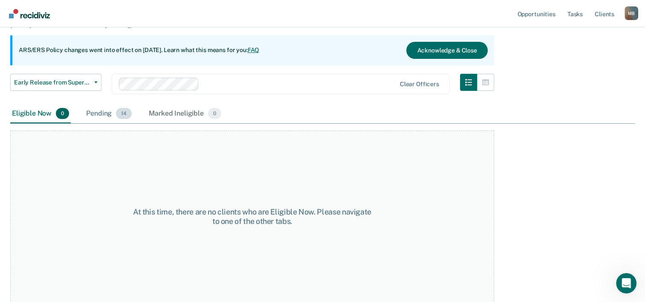
click at [94, 111] on div "Pending 14" at bounding box center [108, 113] width 49 height 19
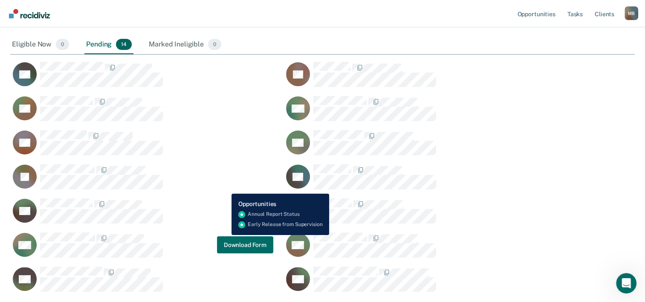
scroll to position [28, 0]
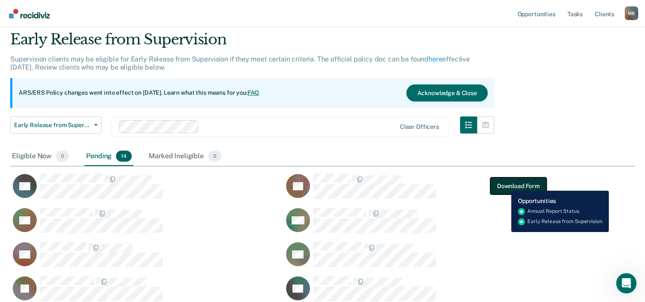
click at [504, 184] on button "Download Form" at bounding box center [518, 185] width 56 height 17
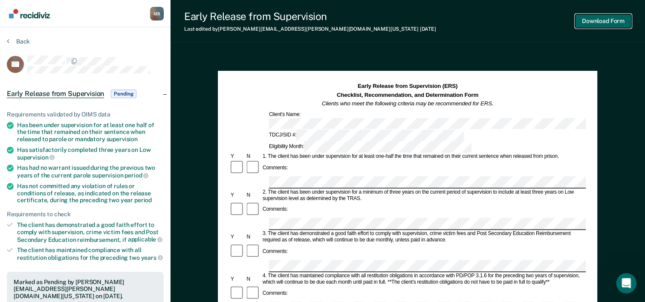
click at [602, 24] on button "Download Form" at bounding box center [603, 21] width 56 height 14
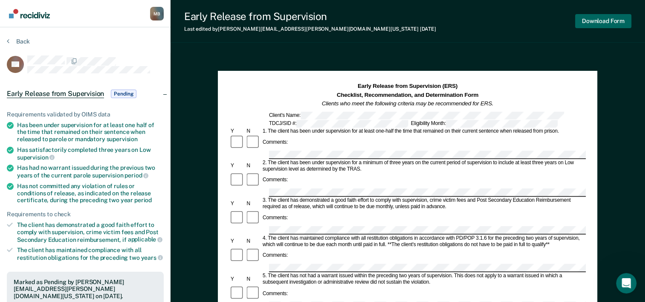
scroll to position [28, 0]
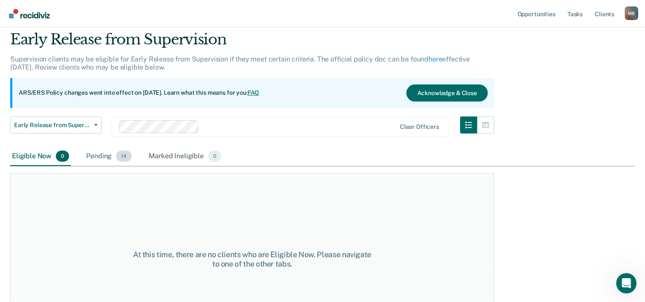
click at [98, 153] on div "Pending 14" at bounding box center [108, 156] width 49 height 19
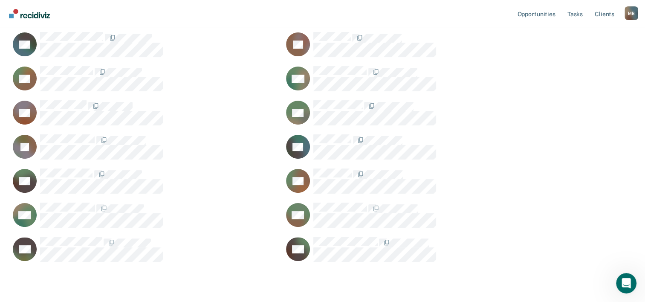
scroll to position [170, 0]
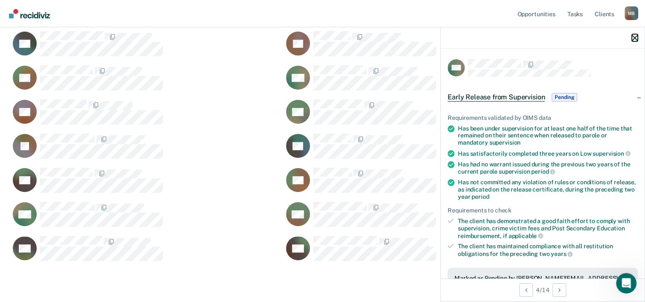
click at [635, 41] on icon "button" at bounding box center [634, 38] width 6 height 6
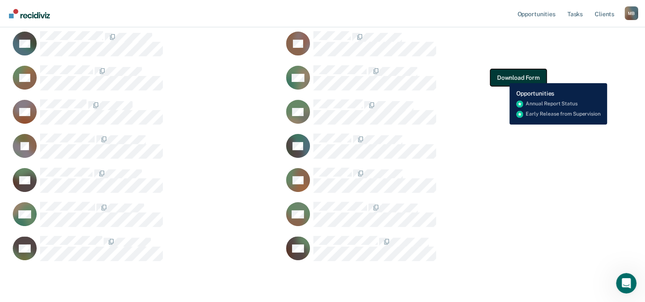
click at [503, 77] on button "Download Form" at bounding box center [518, 77] width 56 height 17
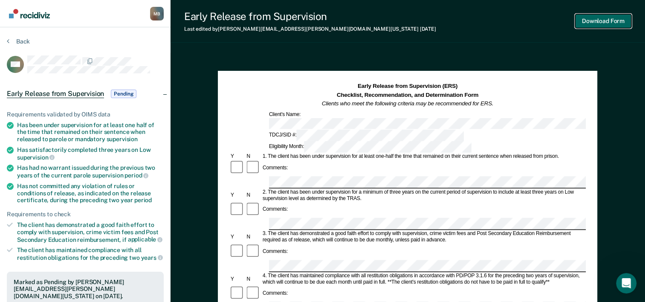
click at [612, 19] on button "Download Form" at bounding box center [603, 21] width 56 height 14
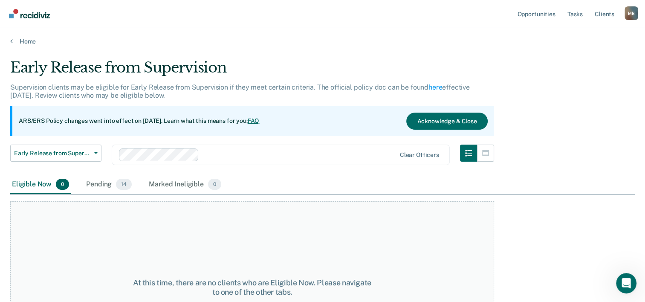
scroll to position [71, 0]
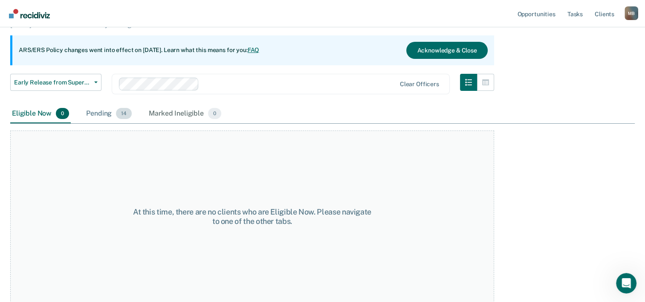
click at [94, 112] on div "Pending 14" at bounding box center [108, 113] width 49 height 19
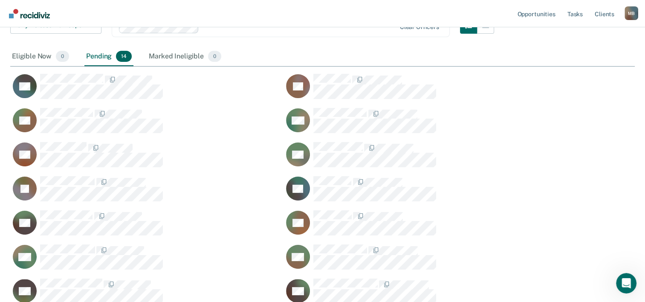
scroll to position [170, 0]
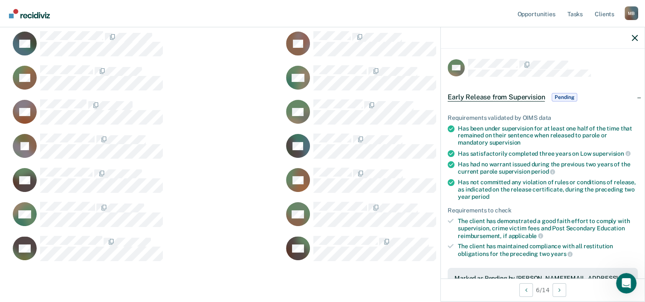
click at [637, 40] on div at bounding box center [543, 37] width 204 height 21
click at [637, 36] on icon "button" at bounding box center [634, 38] width 6 height 6
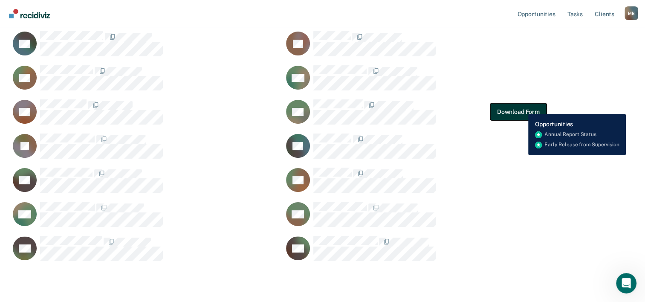
click at [521, 107] on button "Download Form" at bounding box center [518, 111] width 56 height 17
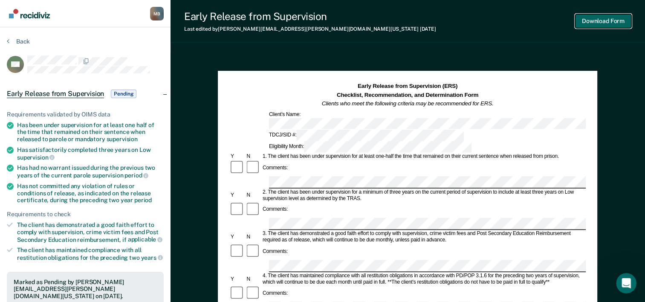
click at [607, 22] on button "Download Form" at bounding box center [603, 21] width 56 height 14
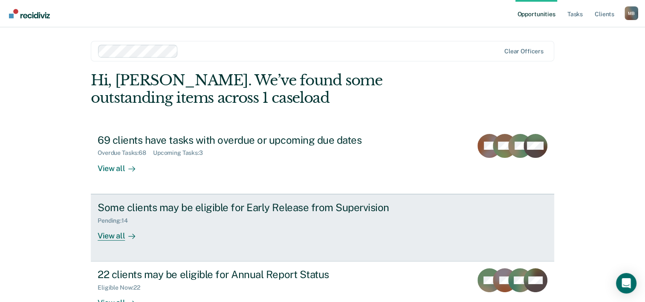
click at [108, 219] on div "Pending : 14" at bounding box center [116, 220] width 37 height 7
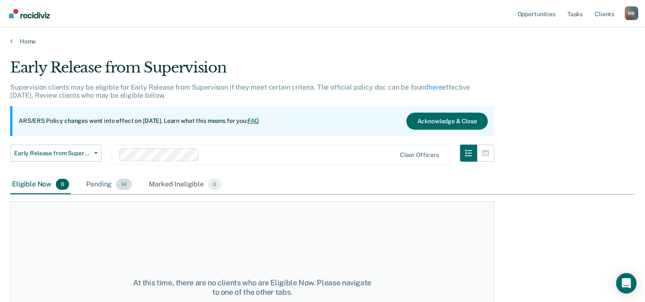
click at [95, 184] on div "Pending 14" at bounding box center [108, 184] width 49 height 19
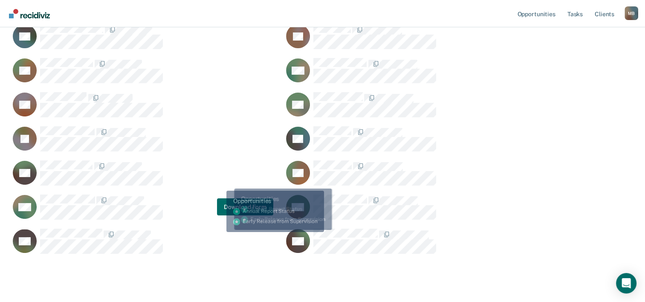
scroll to position [199, 0]
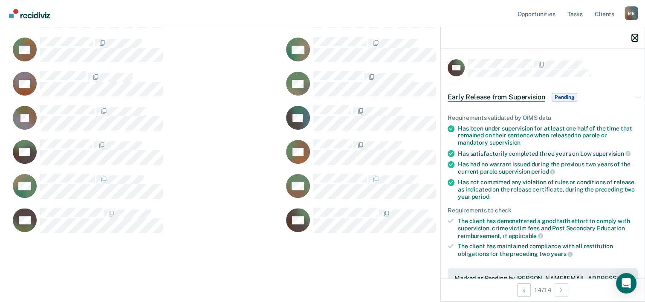
click at [636, 37] on icon "button" at bounding box center [634, 38] width 6 height 6
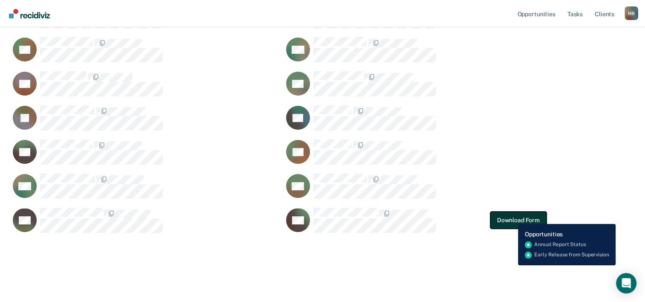
click at [511, 217] on button "Download Form" at bounding box center [518, 219] width 56 height 17
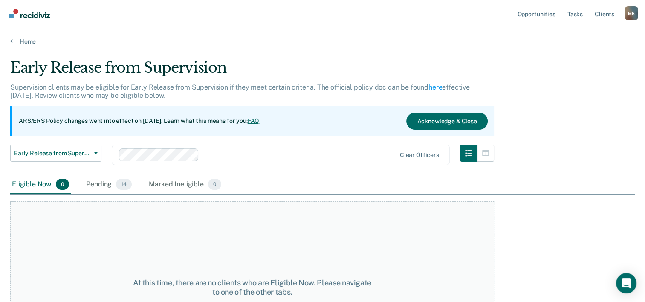
scroll to position [71, 0]
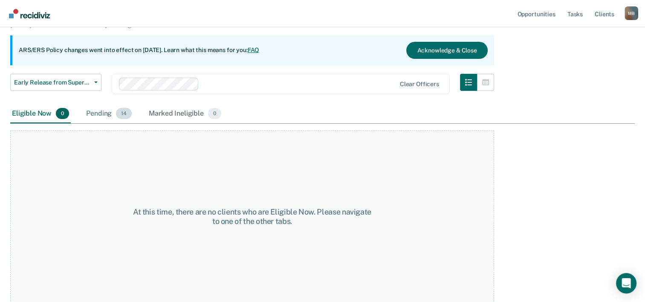
click at [95, 111] on div "Pending 14" at bounding box center [108, 113] width 49 height 19
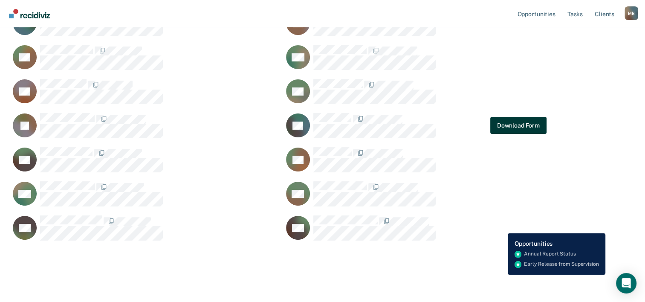
scroll to position [199, 0]
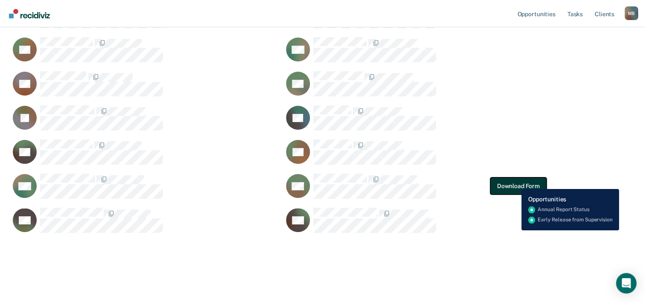
click at [515, 183] on button "Download Form" at bounding box center [518, 185] width 56 height 17
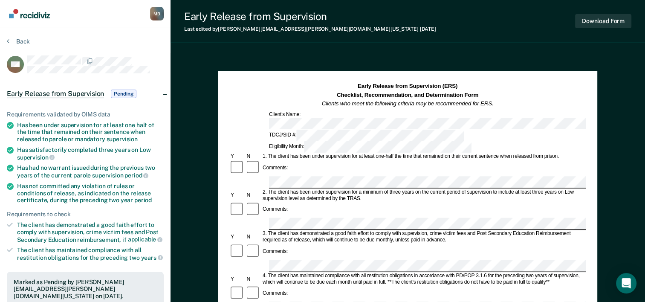
scroll to position [71, 0]
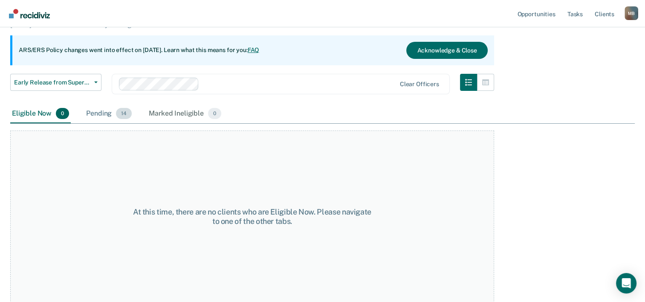
click at [92, 112] on div "Pending 14" at bounding box center [108, 113] width 49 height 19
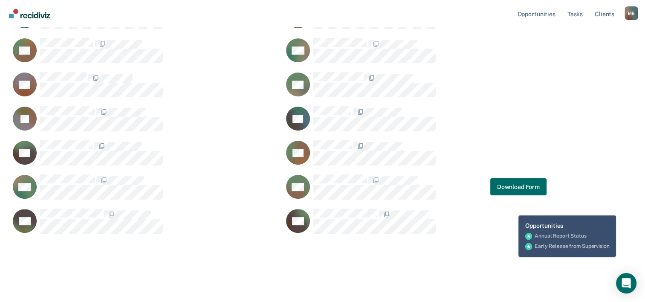
scroll to position [199, 0]
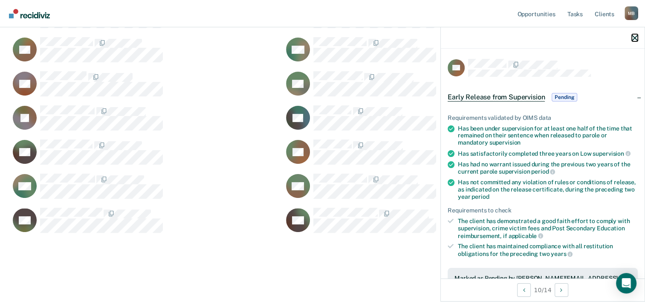
click at [636, 36] on icon "button" at bounding box center [634, 38] width 6 height 6
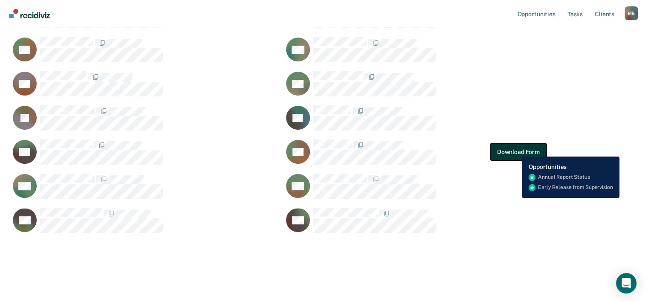
click at [515, 150] on button "Download Form" at bounding box center [518, 151] width 56 height 17
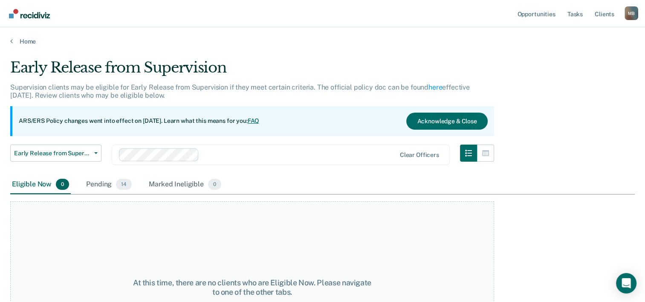
scroll to position [71, 0]
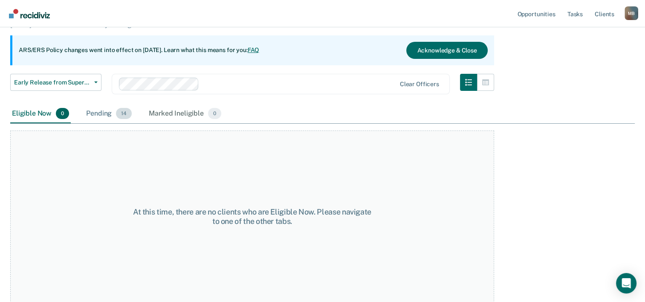
click at [108, 111] on div "Pending 14" at bounding box center [108, 113] width 49 height 19
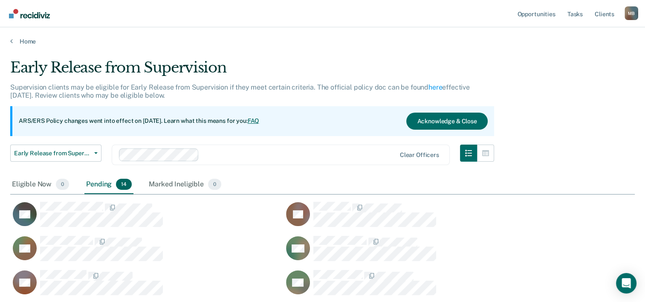
scroll to position [85, 0]
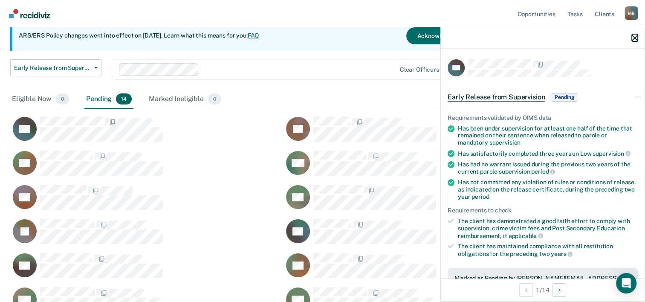
click at [635, 36] on icon "button" at bounding box center [634, 38] width 6 height 6
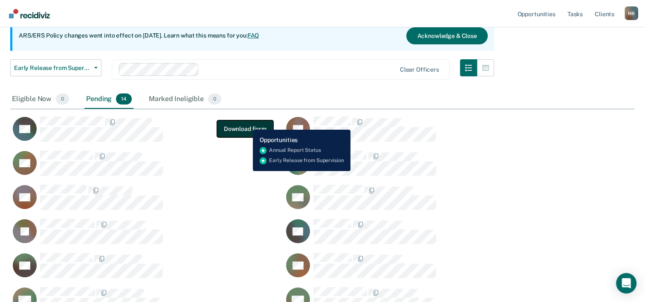
click at [246, 123] on button "Download Form" at bounding box center [245, 128] width 56 height 17
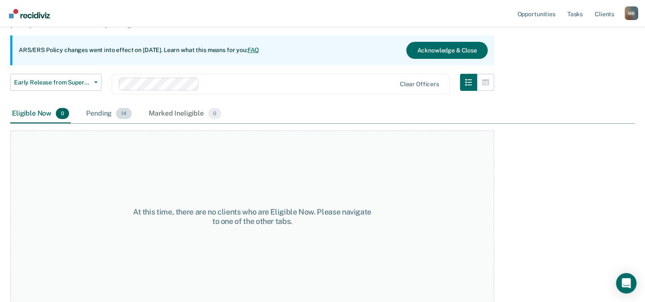
click at [103, 113] on div "Pending 14" at bounding box center [108, 113] width 49 height 19
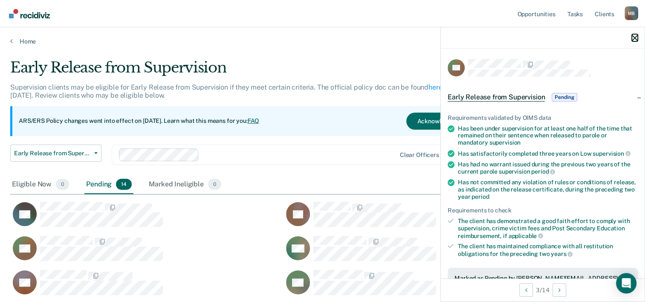
click at [634, 36] on icon "button" at bounding box center [634, 38] width 6 height 6
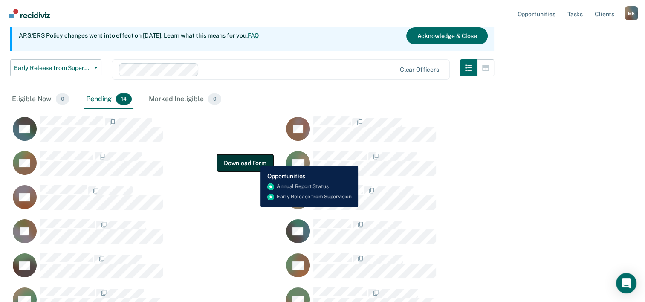
click at [253, 159] on button "Download Form" at bounding box center [245, 162] width 56 height 17
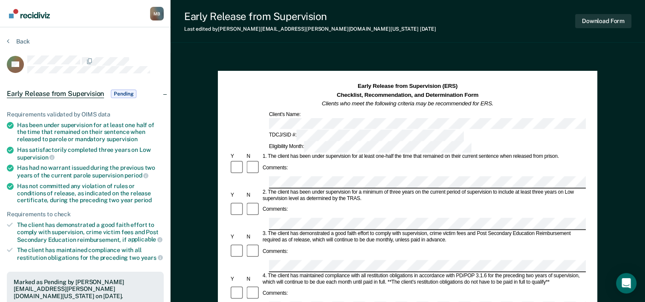
scroll to position [71, 0]
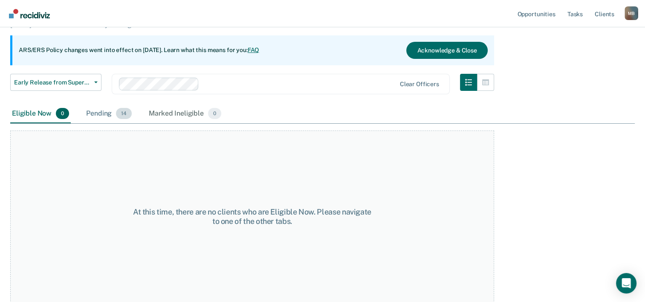
click at [108, 112] on div "Pending 14" at bounding box center [108, 113] width 49 height 19
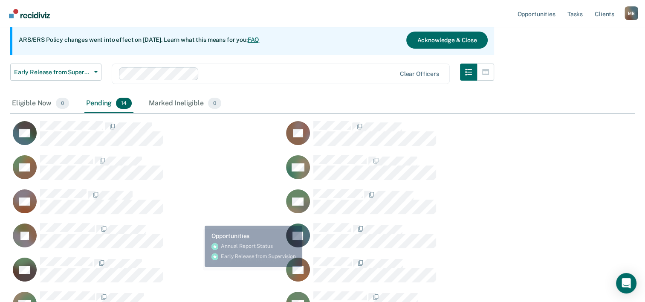
scroll to position [85, 0]
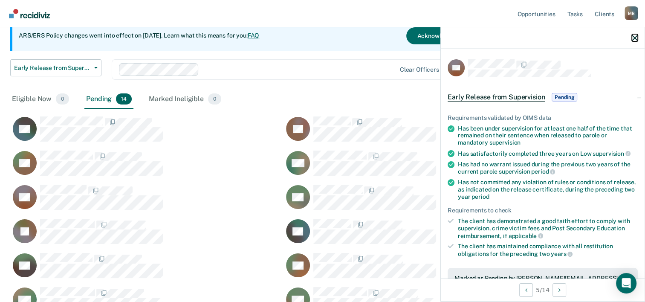
click at [636, 37] on icon "button" at bounding box center [634, 38] width 6 height 6
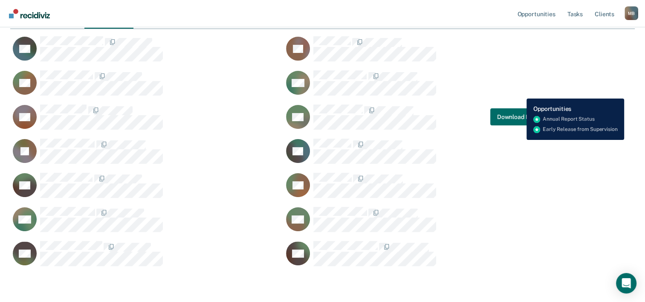
scroll to position [113, 0]
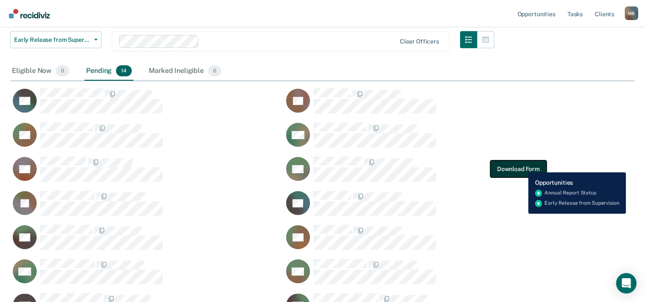
click at [521, 166] on button "Download Form" at bounding box center [518, 168] width 56 height 17
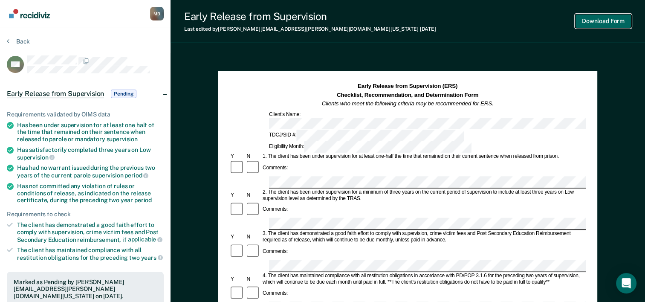
click at [614, 20] on button "Download Form" at bounding box center [603, 21] width 56 height 14
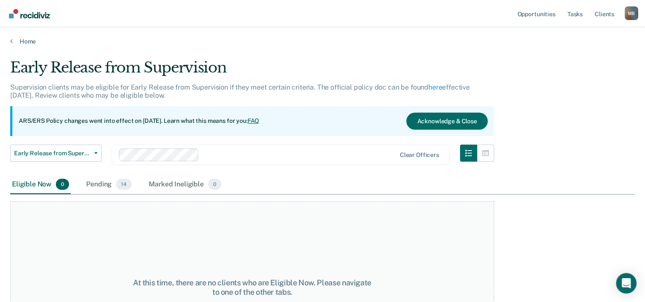
scroll to position [71, 0]
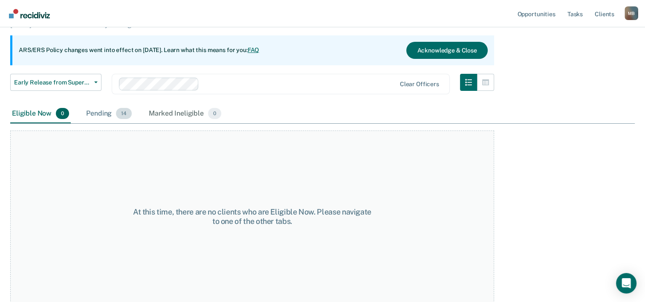
click at [99, 111] on div "Pending 14" at bounding box center [108, 113] width 49 height 19
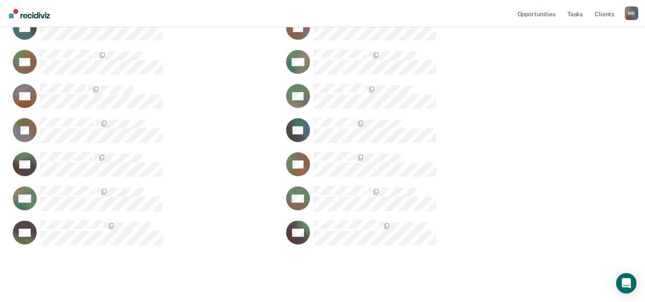
scroll to position [199, 0]
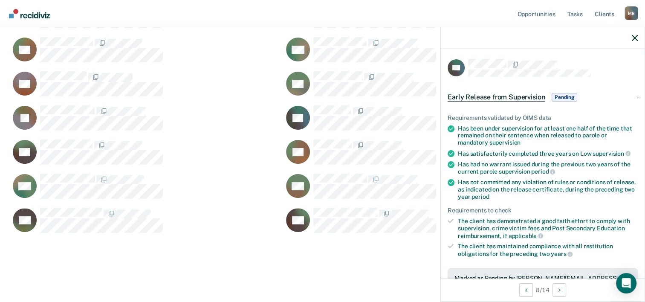
click at [631, 37] on div at bounding box center [543, 37] width 204 height 21
click at [633, 37] on icon "button" at bounding box center [634, 38] width 6 height 6
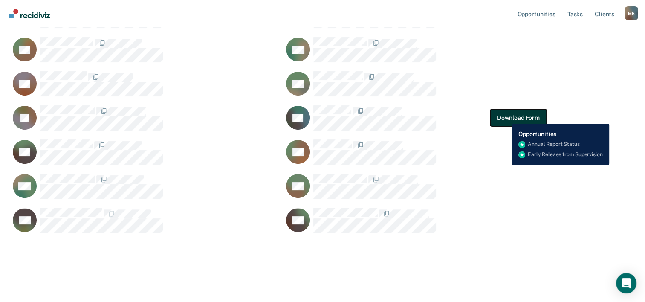
click at [505, 117] on button "Download Form" at bounding box center [518, 117] width 56 height 17
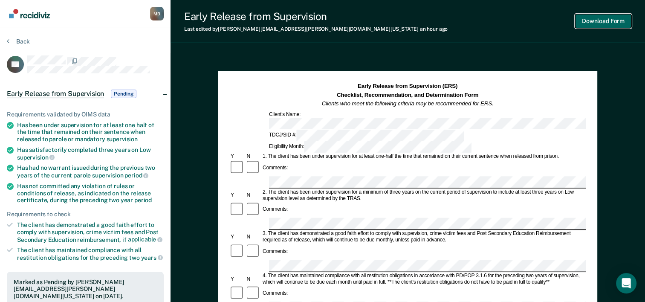
click at [605, 22] on button "Download Form" at bounding box center [603, 21] width 56 height 14
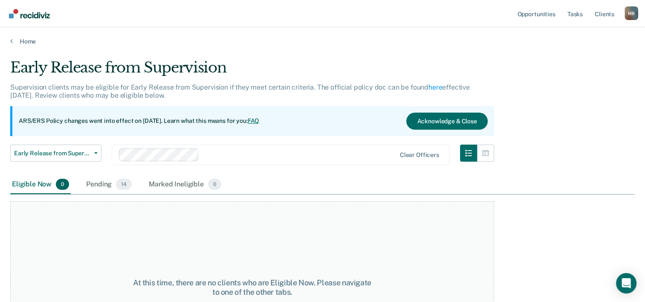
scroll to position [71, 0]
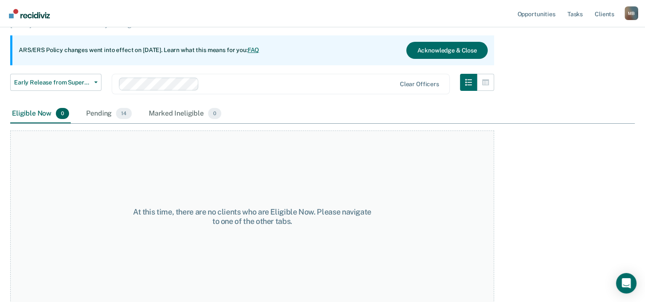
click at [108, 114] on div "Pending 14" at bounding box center [108, 113] width 49 height 19
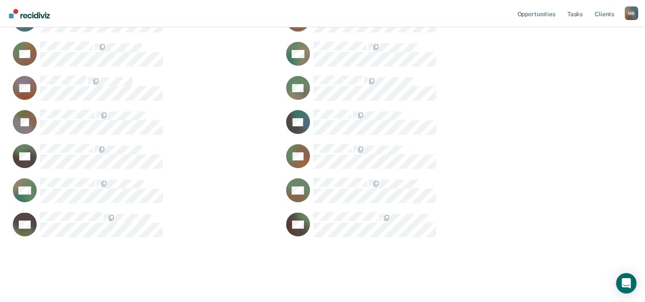
scroll to position [199, 0]
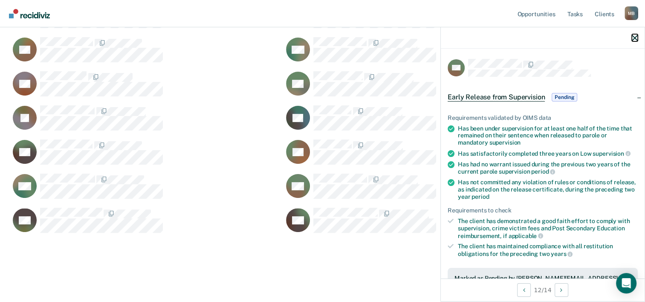
click at [632, 36] on icon "button" at bounding box center [634, 38] width 6 height 6
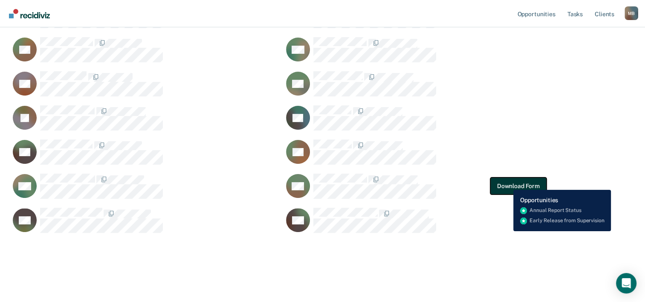
click at [507, 183] on button "Download Form" at bounding box center [518, 185] width 56 height 17
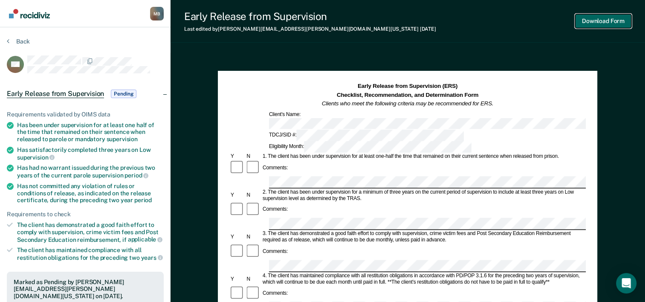
click at [605, 19] on button "Download Form" at bounding box center [603, 21] width 56 height 14
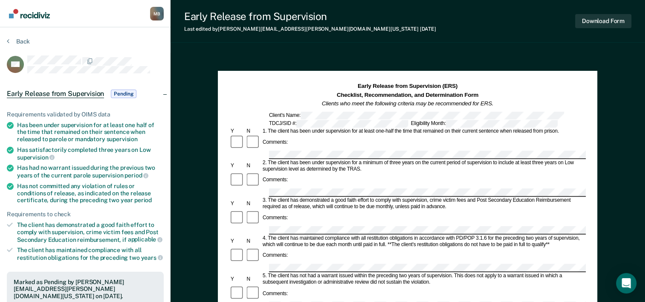
scroll to position [71, 0]
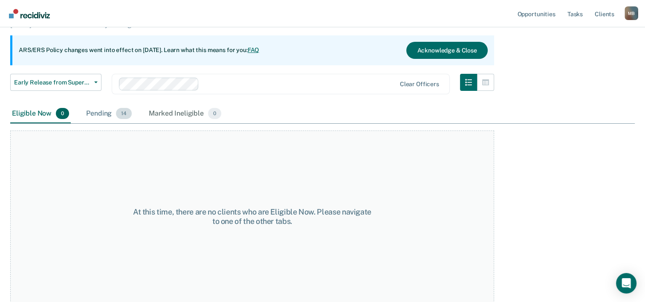
click at [93, 109] on div "Pending 14" at bounding box center [108, 113] width 49 height 19
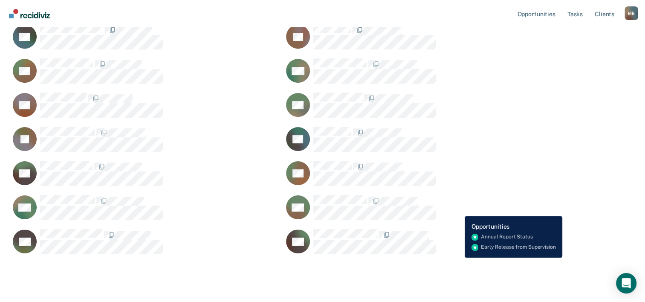
scroll to position [199, 0]
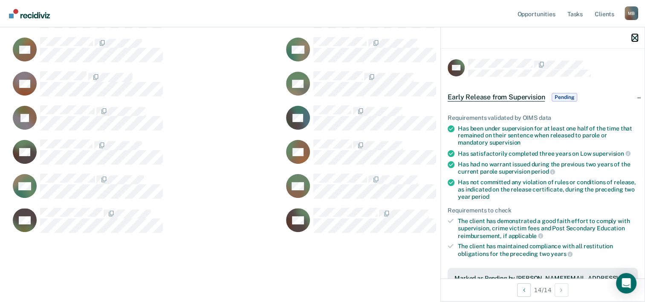
click at [633, 37] on icon "button" at bounding box center [634, 38] width 6 height 6
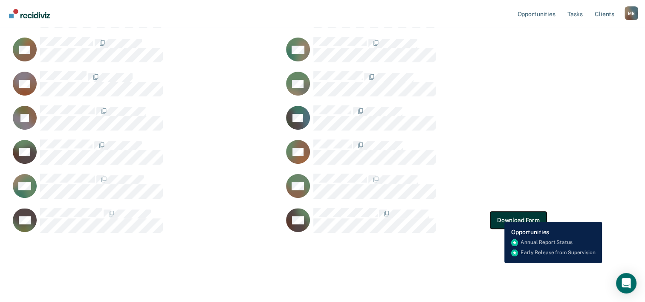
click at [499, 216] on button "Download Form" at bounding box center [518, 219] width 56 height 17
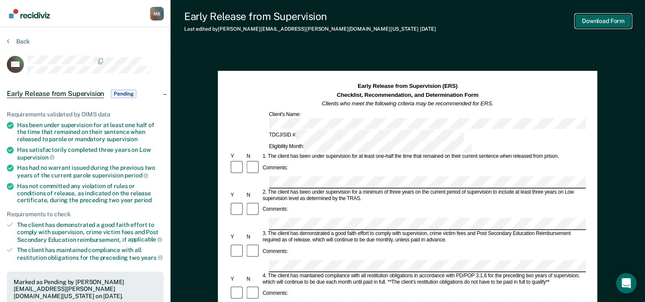
click at [605, 18] on button "Download Form" at bounding box center [603, 21] width 56 height 14
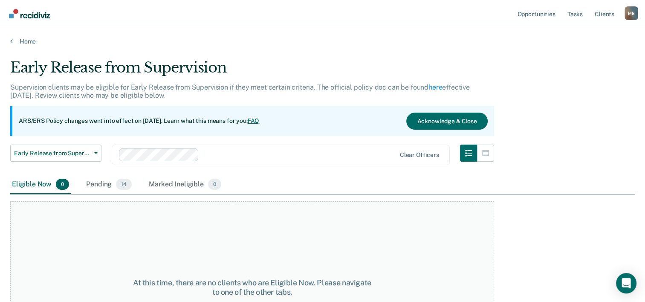
scroll to position [71, 0]
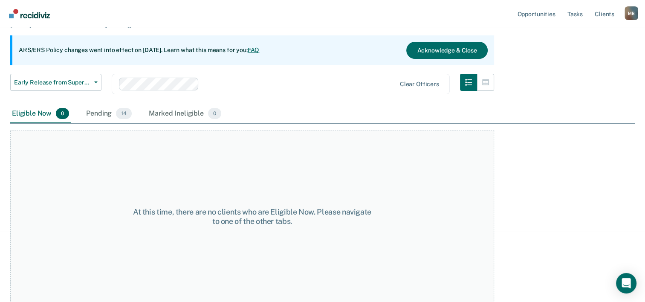
click at [104, 112] on div "Pending 14" at bounding box center [108, 113] width 49 height 19
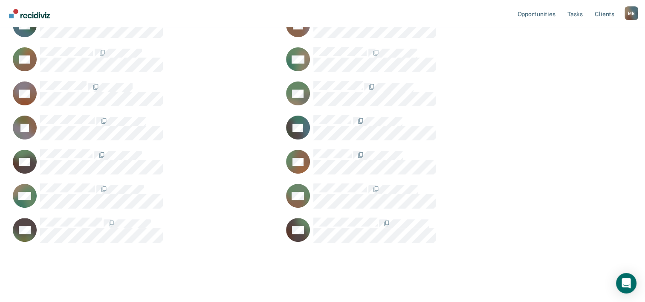
scroll to position [199, 0]
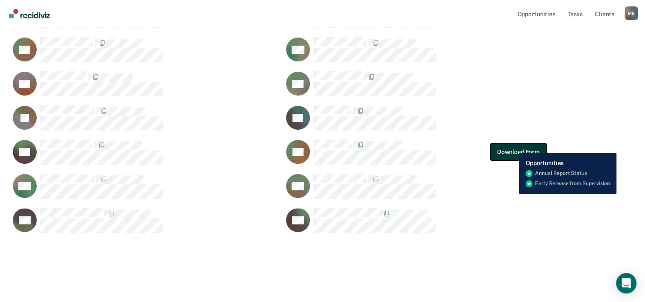
click at [512, 146] on button "Download Form" at bounding box center [518, 151] width 56 height 17
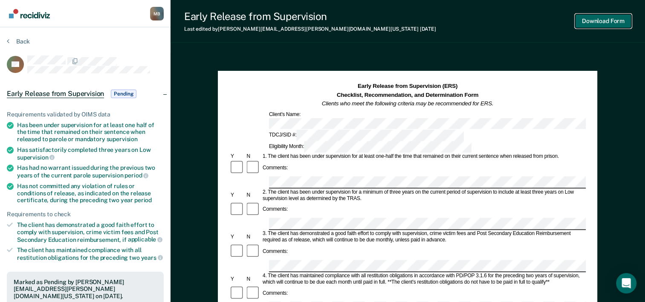
click at [601, 19] on button "Download Form" at bounding box center [603, 21] width 56 height 14
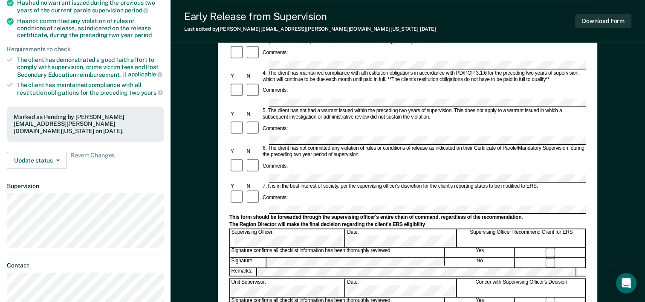
scroll to position [170, 0]
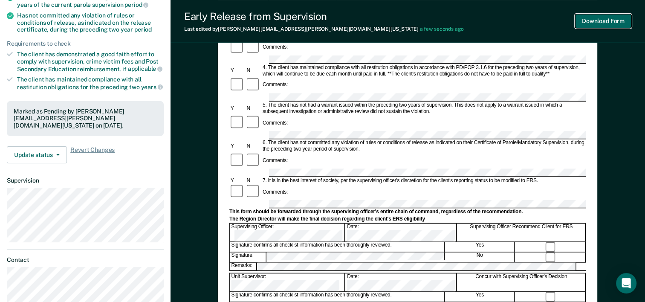
click at [616, 21] on button "Download Form" at bounding box center [603, 21] width 56 height 14
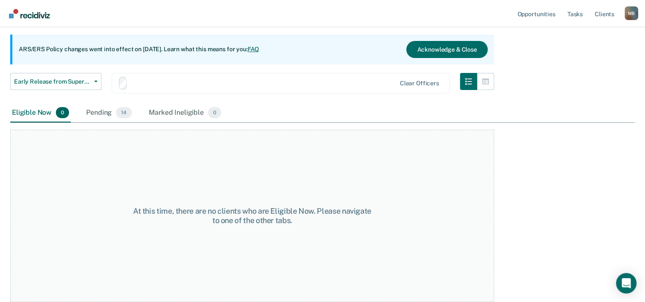
scroll to position [71, 0]
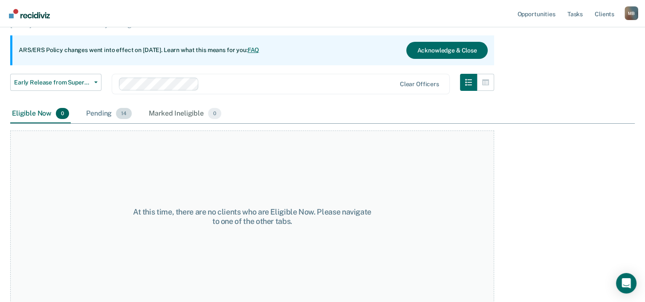
click at [102, 112] on div "Pending 14" at bounding box center [108, 113] width 49 height 19
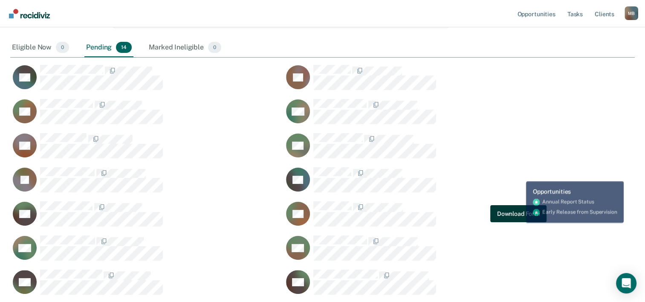
scroll to position [170, 0]
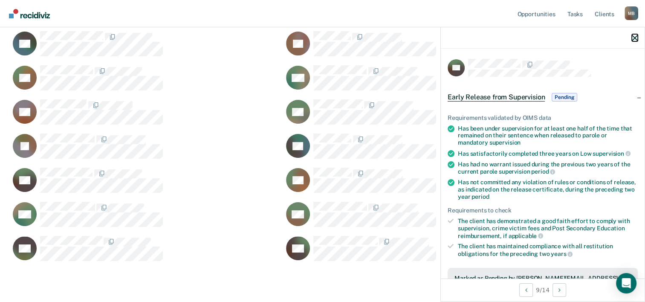
click at [636, 37] on icon "button" at bounding box center [634, 38] width 6 height 6
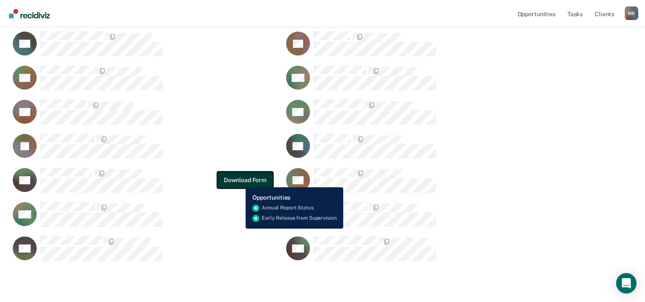
click at [239, 181] on button "Download Form" at bounding box center [245, 179] width 56 height 17
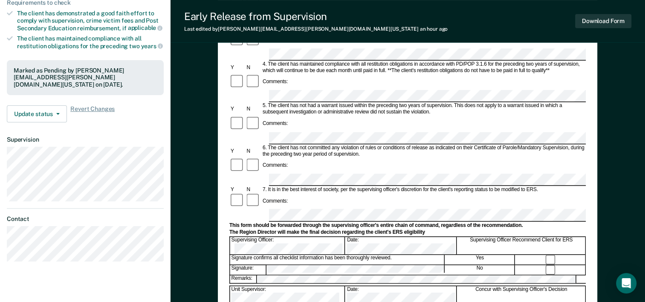
scroll to position [213, 0]
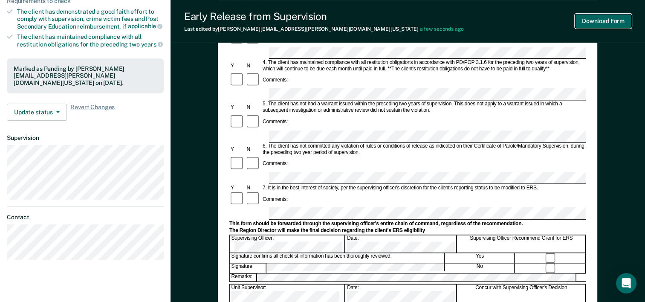
click at [608, 20] on button "Download Form" at bounding box center [603, 21] width 56 height 14
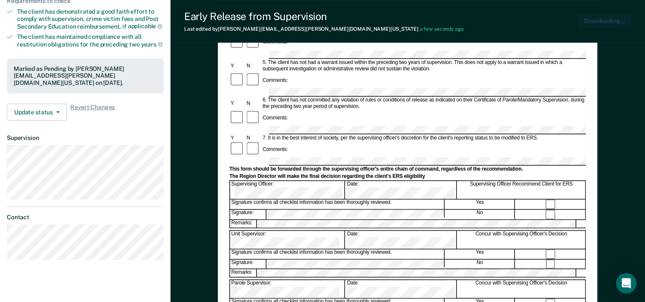
scroll to position [0, 0]
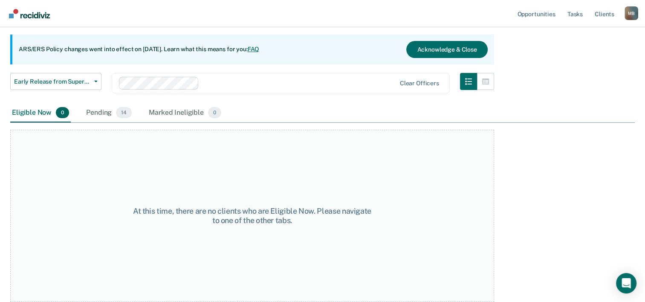
scroll to position [71, 0]
click at [92, 112] on div "Pending 14" at bounding box center [108, 113] width 49 height 19
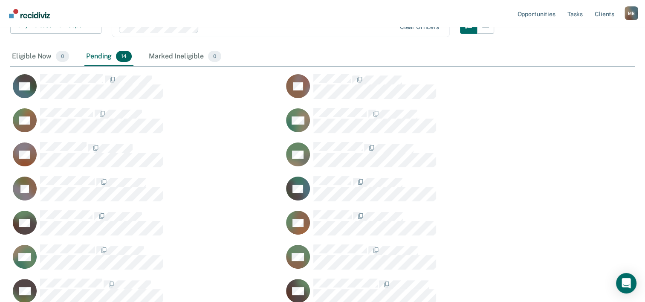
scroll to position [170, 0]
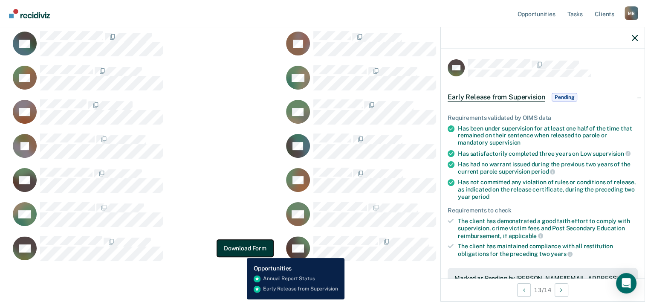
click at [240, 251] on button "Download Form" at bounding box center [245, 247] width 56 height 17
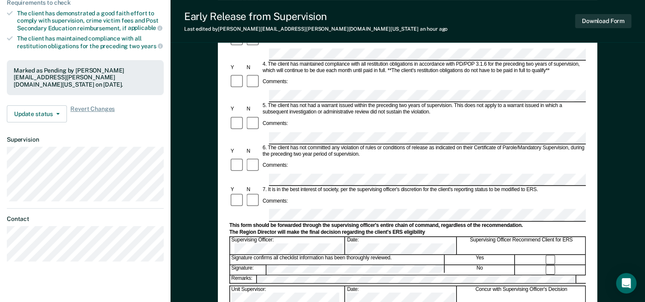
scroll to position [256, 0]
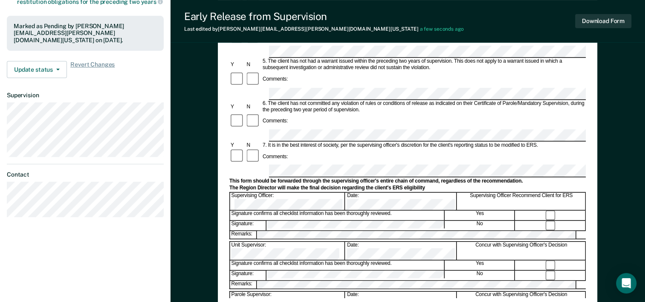
click at [628, 184] on div "Early Release from Supervision (ERS) Checklist, Recommendation, and Determinati…" at bounding box center [407, 86] width 474 height 579
click at [614, 20] on button "Download Form" at bounding box center [603, 21] width 56 height 14
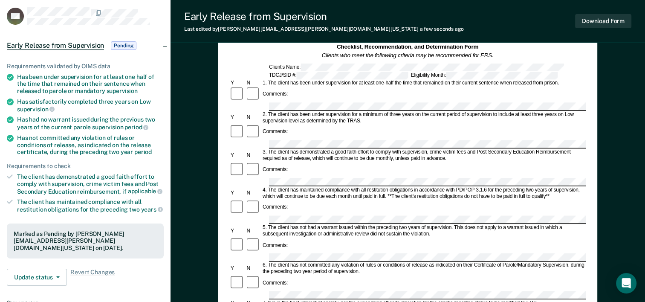
scroll to position [0, 0]
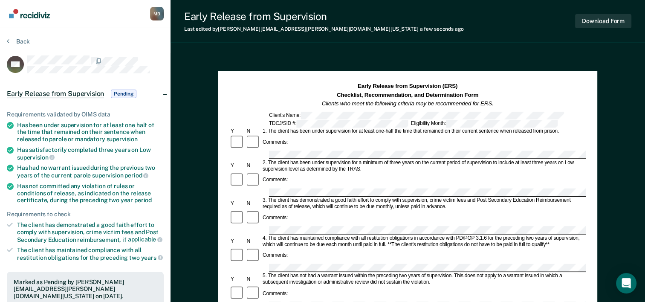
scroll to position [71, 0]
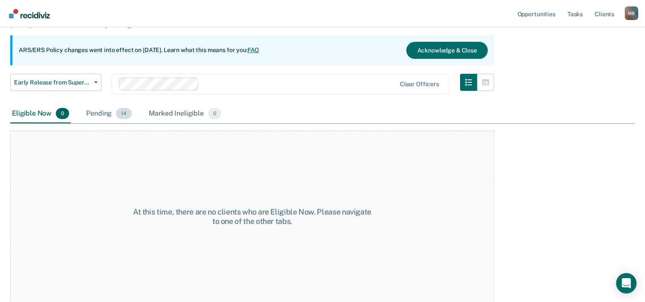
click at [91, 116] on div "Pending 14" at bounding box center [108, 113] width 49 height 19
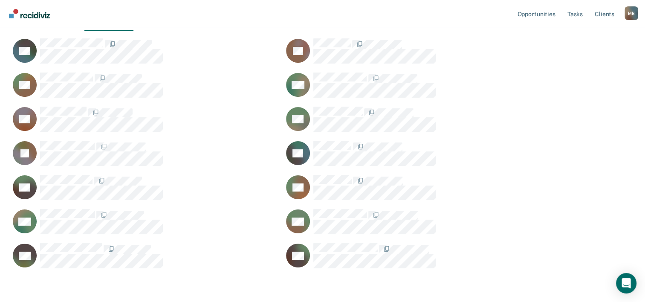
scroll to position [170, 0]
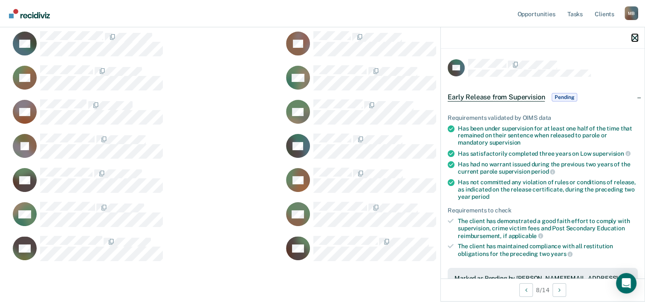
click at [636, 37] on icon "button" at bounding box center [634, 38] width 6 height 6
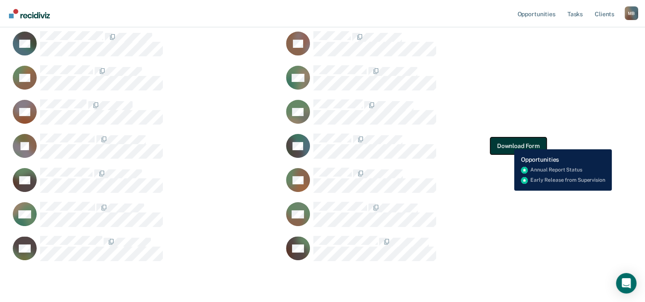
click at [507, 143] on button "Download Form" at bounding box center [518, 145] width 56 height 17
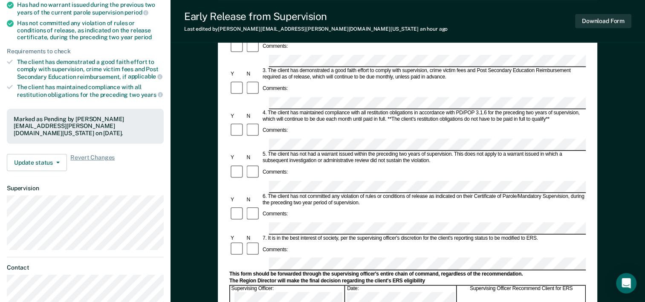
scroll to position [213, 0]
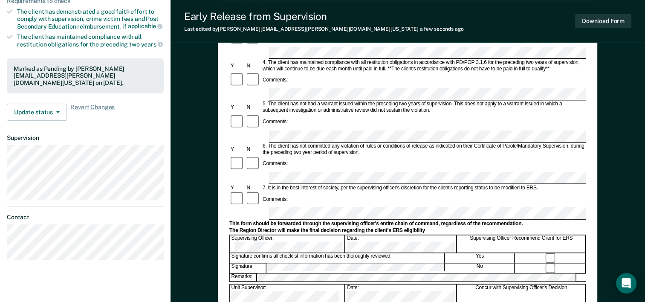
click at [192, 224] on div "Early Release from Supervision (ERS) Checklist, Recommendation, and Determinati…" at bounding box center [407, 129] width 474 height 579
click at [614, 18] on button "Download Form" at bounding box center [603, 21] width 56 height 14
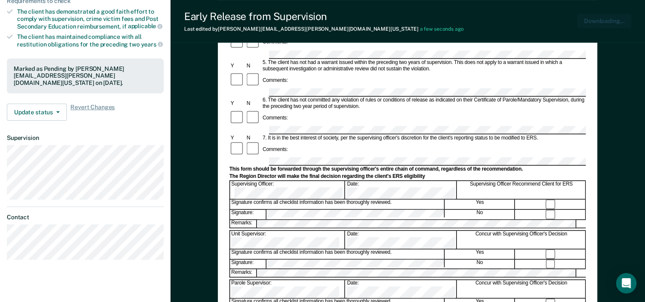
scroll to position [0, 0]
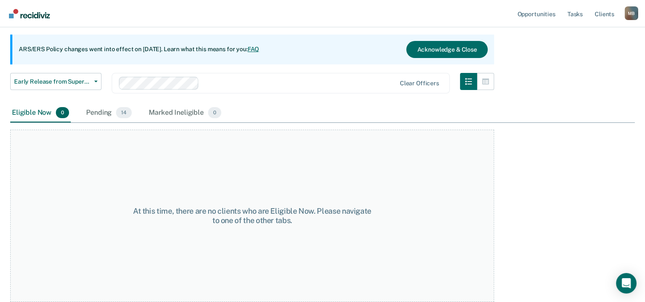
scroll to position [71, 0]
click at [101, 111] on div "Pending 14" at bounding box center [108, 113] width 49 height 19
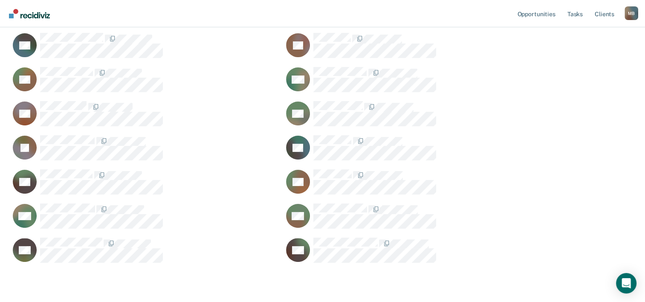
scroll to position [170, 0]
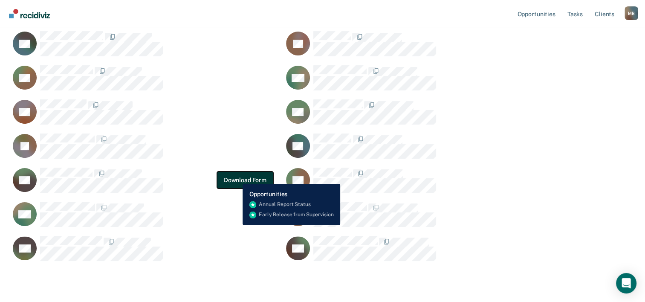
click at [236, 177] on button "Download Form" at bounding box center [245, 179] width 56 height 17
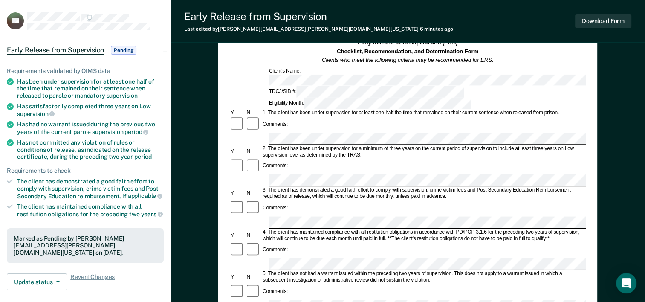
scroll to position [128, 0]
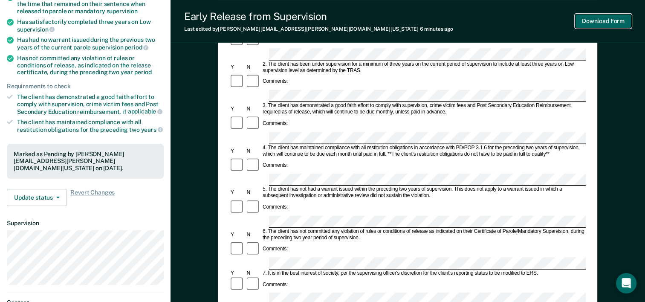
click at [610, 19] on button "Download Form" at bounding box center [603, 21] width 56 height 14
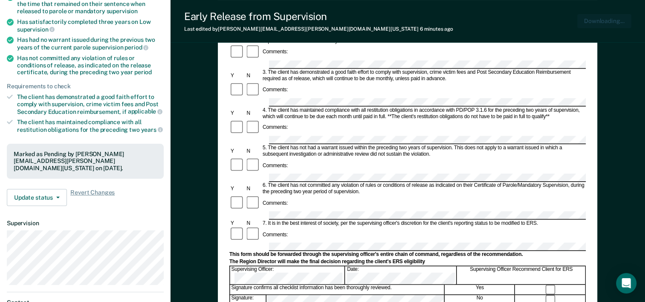
scroll to position [0, 0]
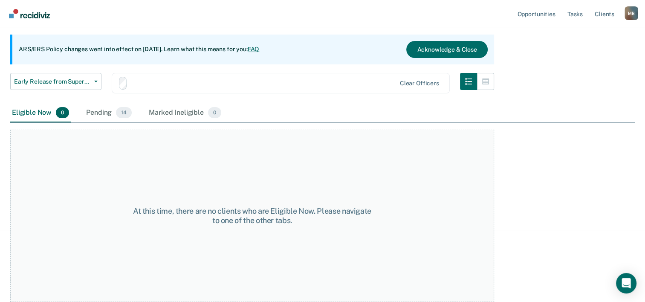
scroll to position [71, 0]
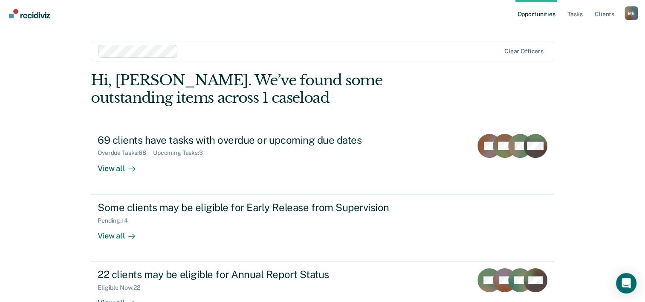
scroll to position [60, 0]
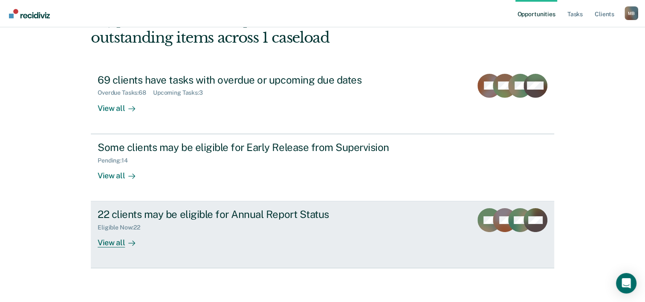
click at [114, 242] on div "View all" at bounding box center [122, 239] width 48 height 17
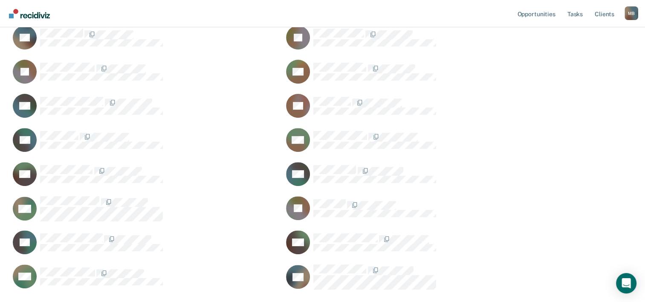
scroll to position [335, 0]
